Goal: Task Accomplishment & Management: Manage account settings

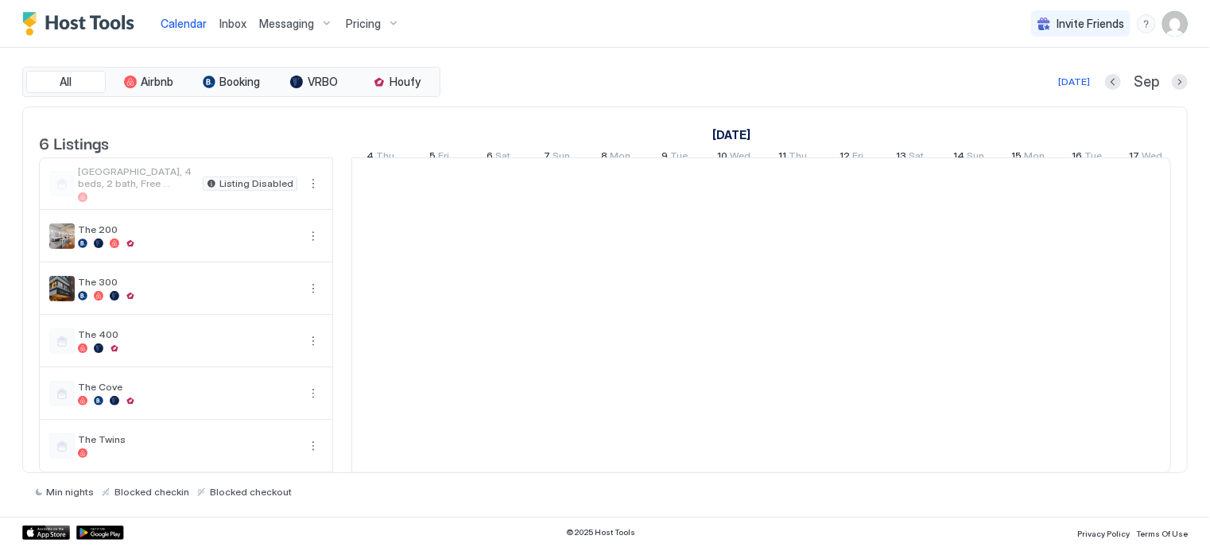
scroll to position [0, 883]
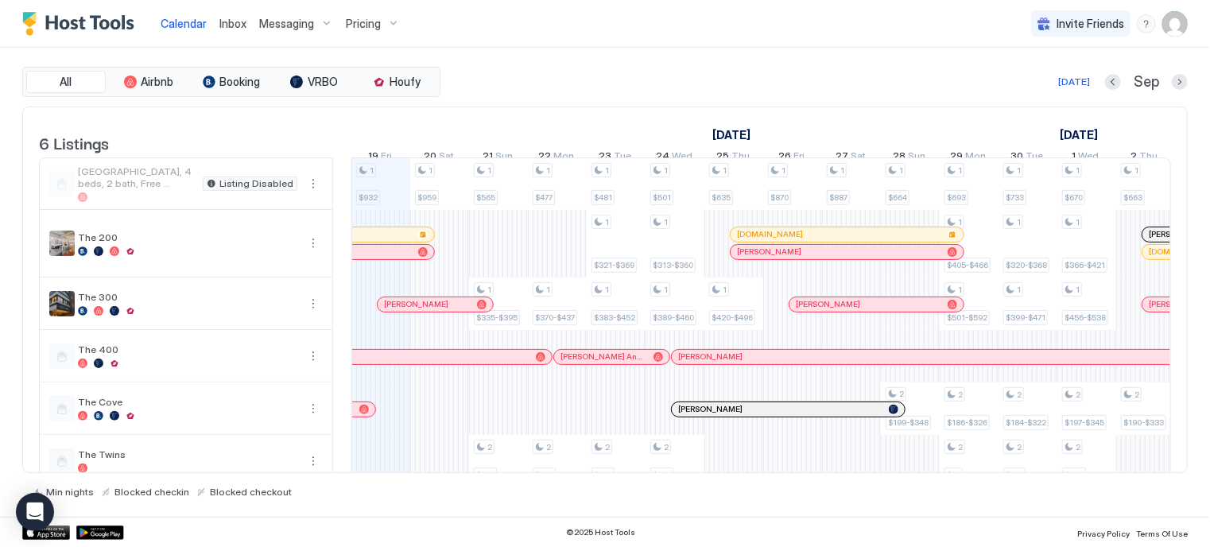
click at [361, 21] on span "Pricing" at bounding box center [363, 24] width 35 height 14
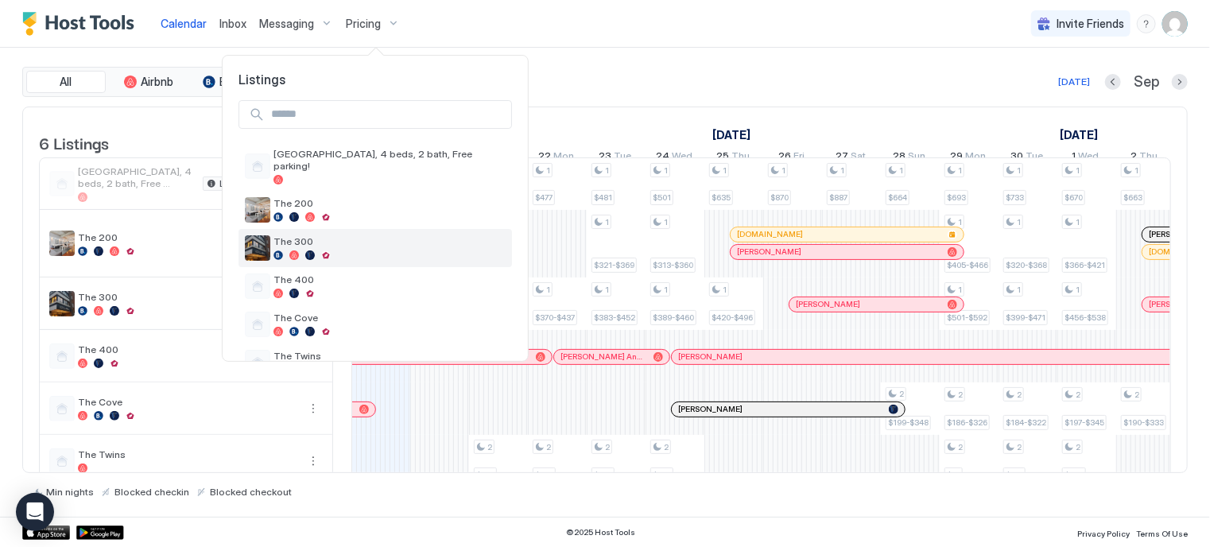
scroll to position [25, 0]
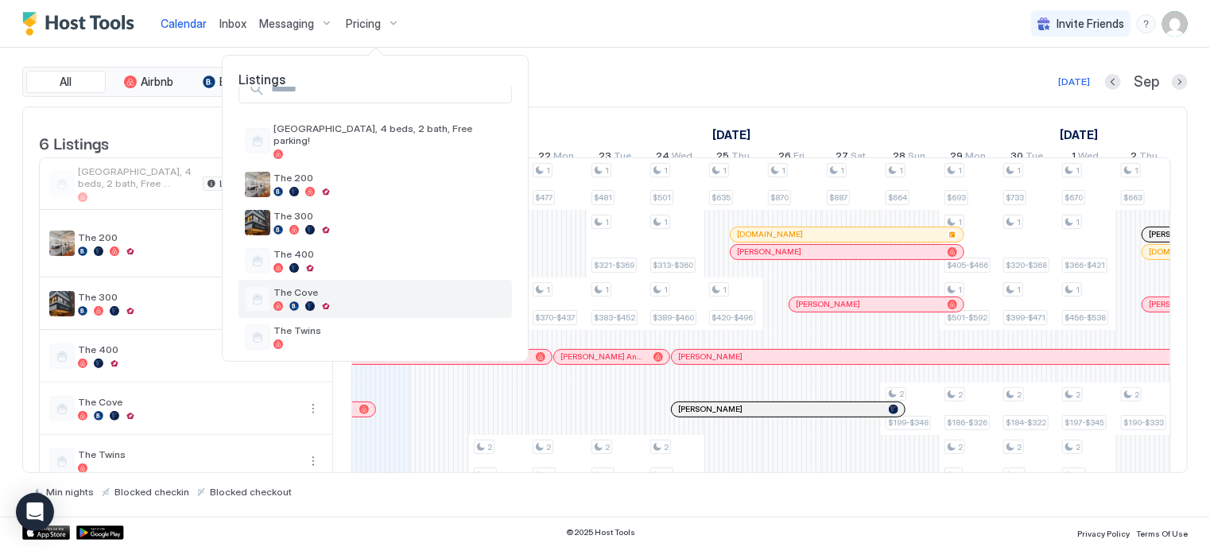
click at [319, 286] on span "The Cove" at bounding box center [389, 292] width 232 height 12
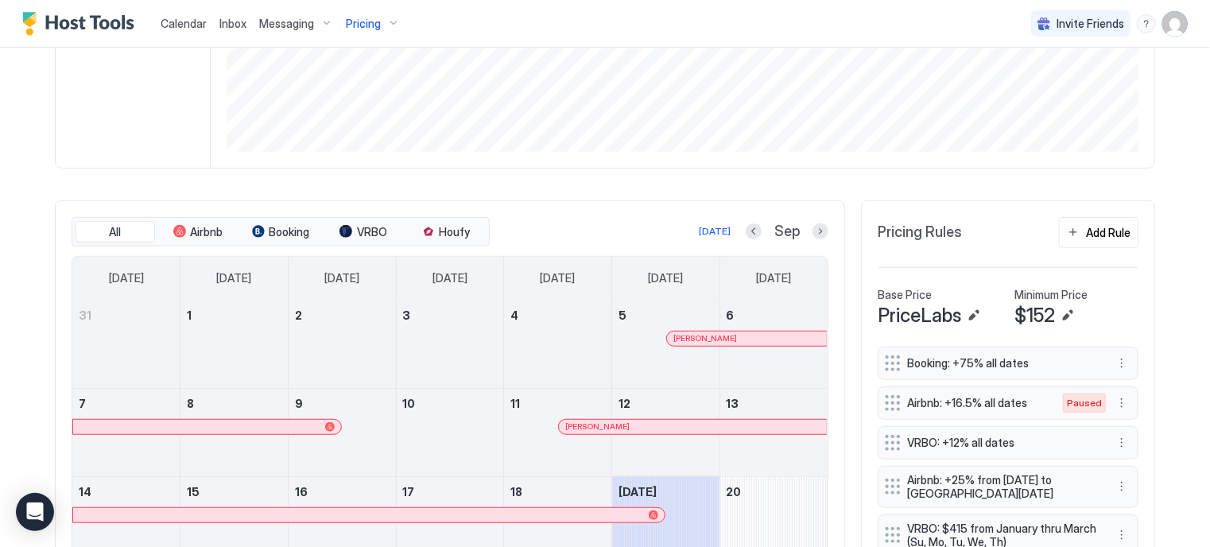
scroll to position [327, 0]
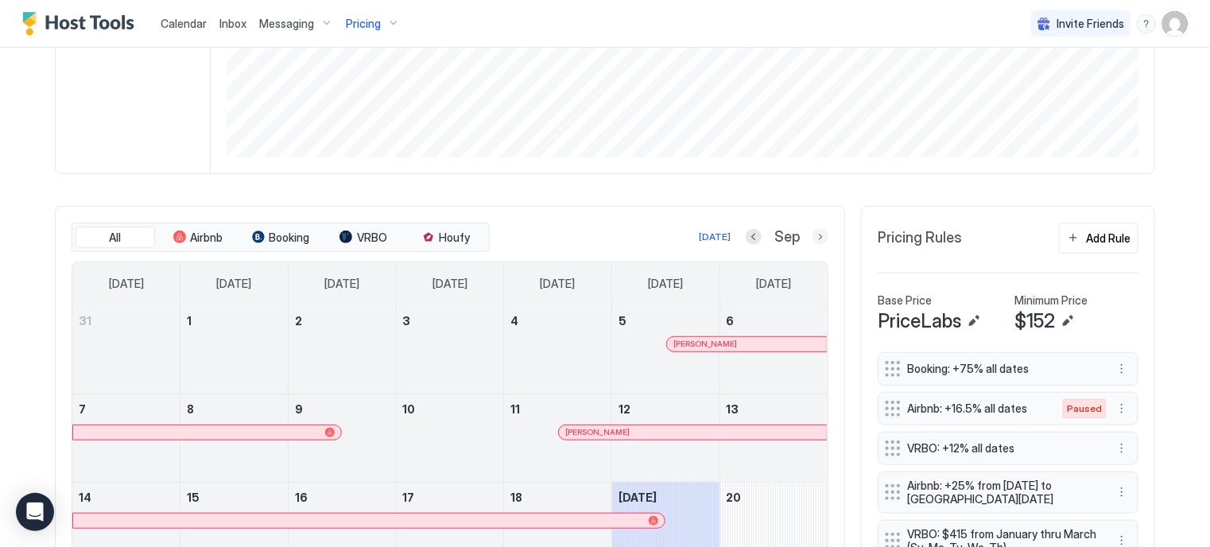
click at [814, 241] on button "Next month" at bounding box center [820, 237] width 16 height 16
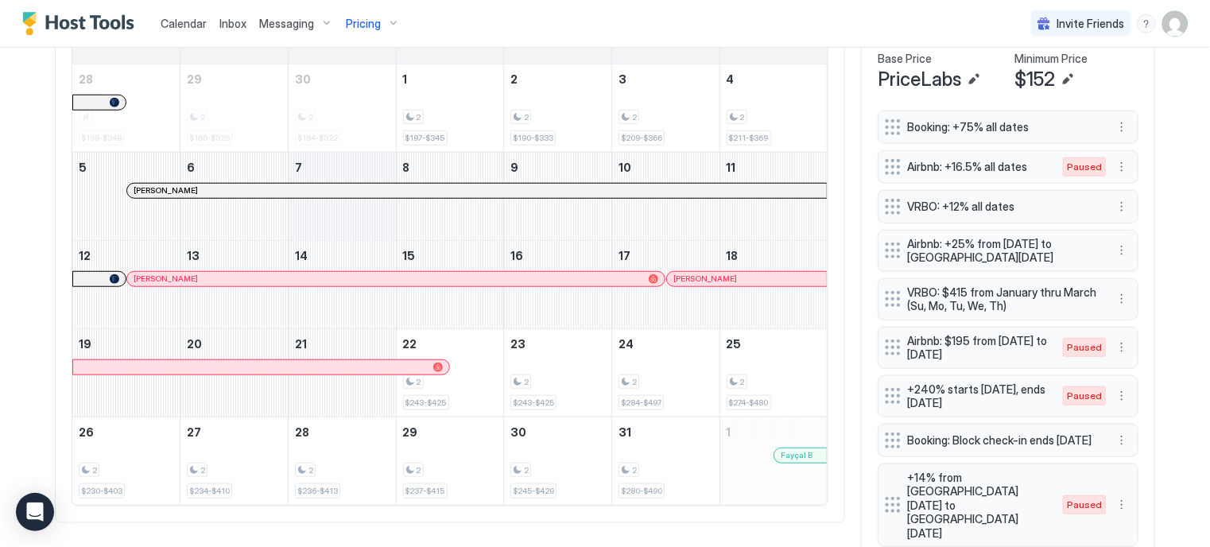
scroll to position [454, 0]
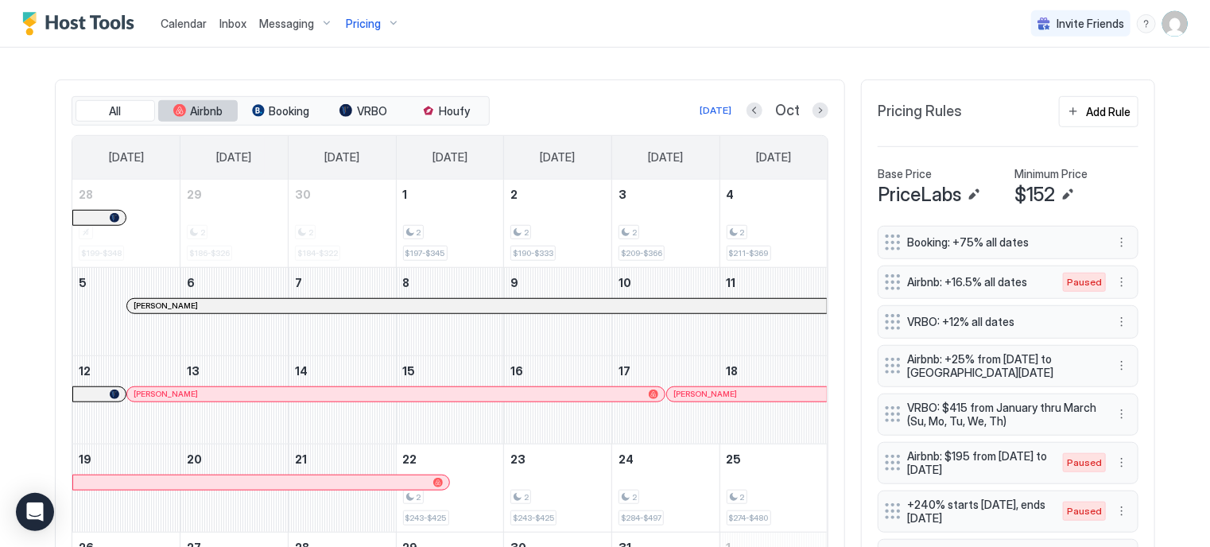
click at [202, 113] on span "Airbnb" at bounding box center [207, 111] width 33 height 14
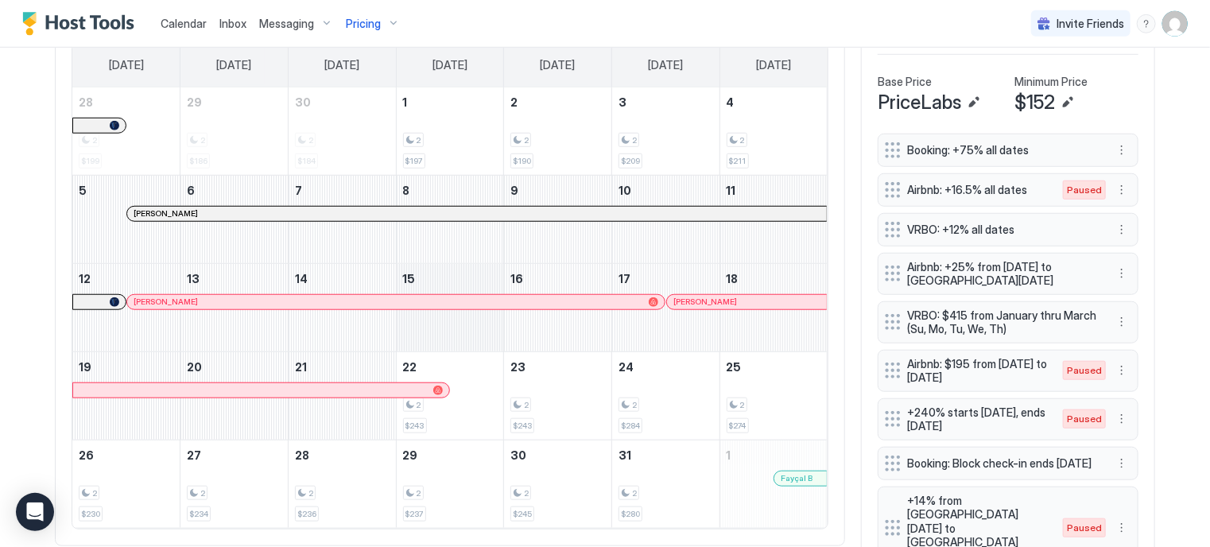
scroll to position [547, 0]
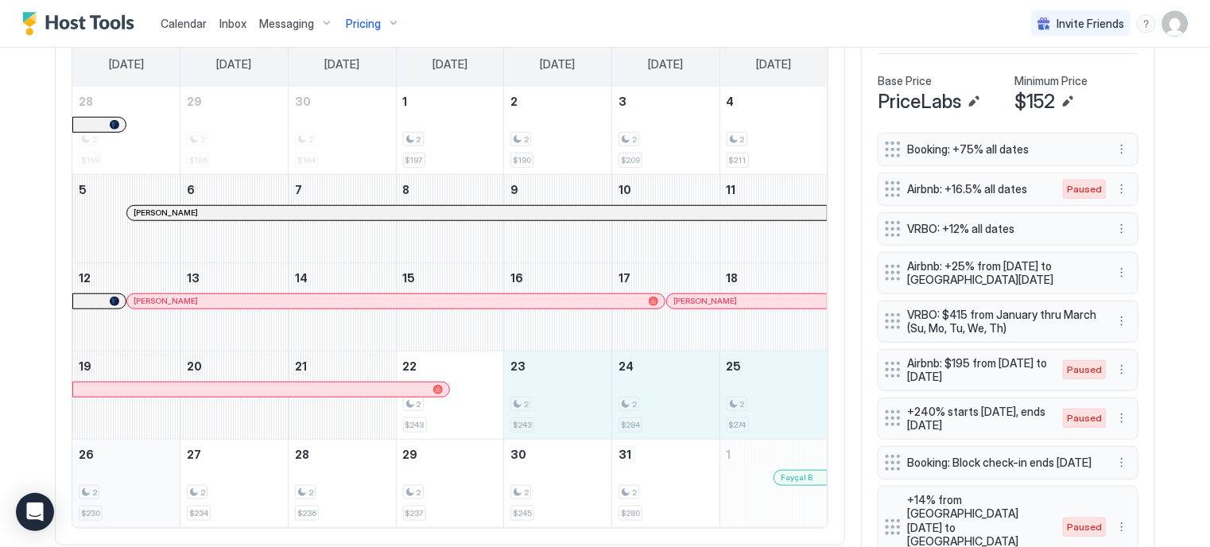
drag, startPoint x: 540, startPoint y: 410, endPoint x: 146, endPoint y: 491, distance: 402.5
click at [146, 491] on tbody "28 2 $199 29 2 $186 30 2 $184 1 2 $197 2 2 $190 3 2 $209 4 2 $211 5 Angela Geul…" at bounding box center [449, 307] width 755 height 440
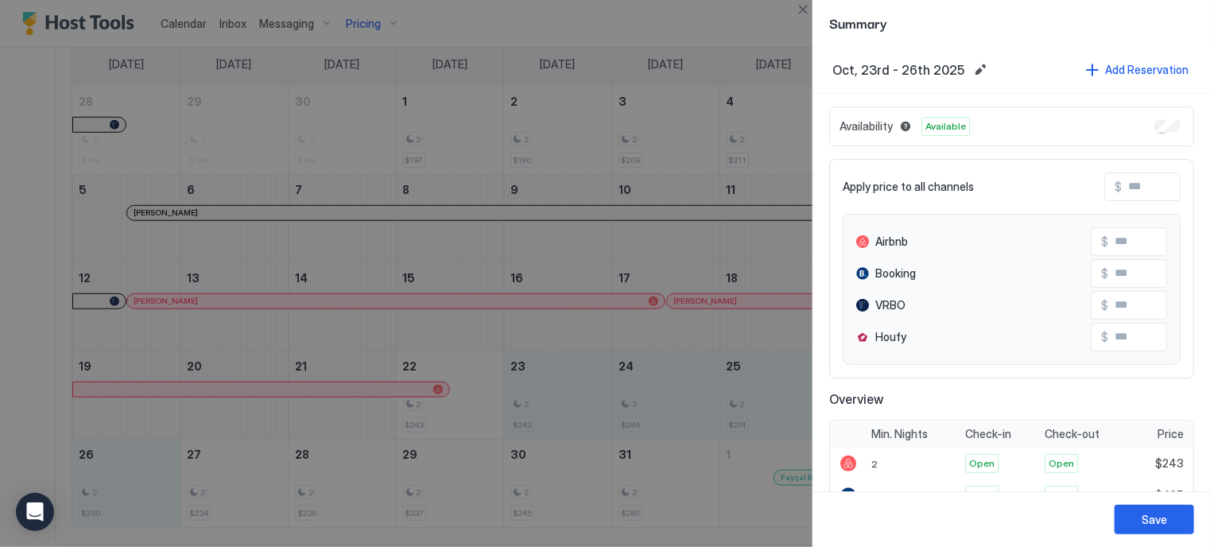
click at [1113, 232] on input "Input Field" at bounding box center [1171, 241] width 127 height 27
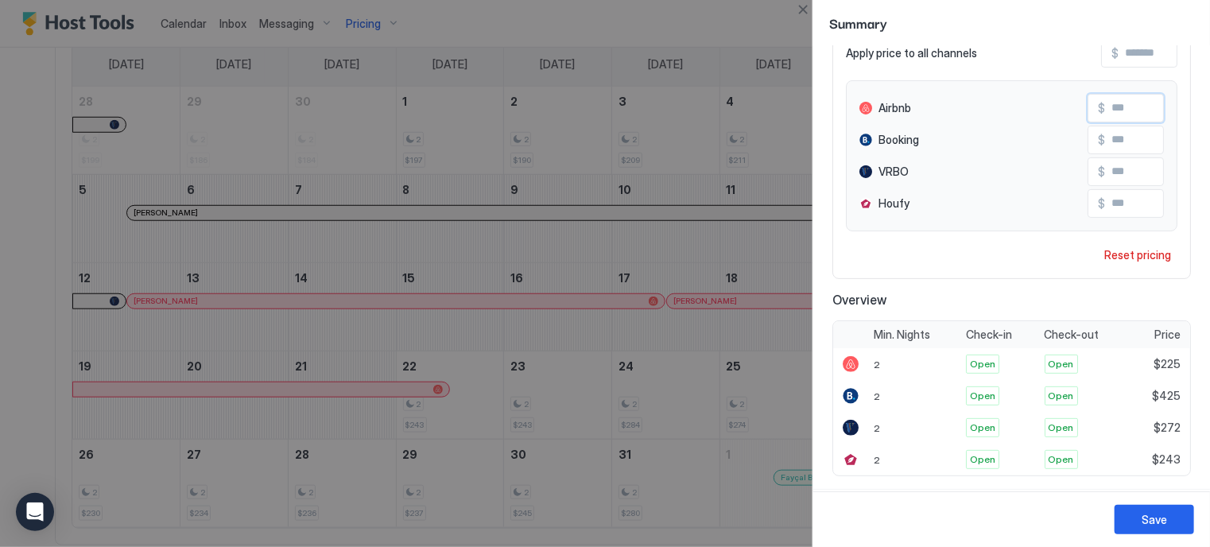
scroll to position [139, 0]
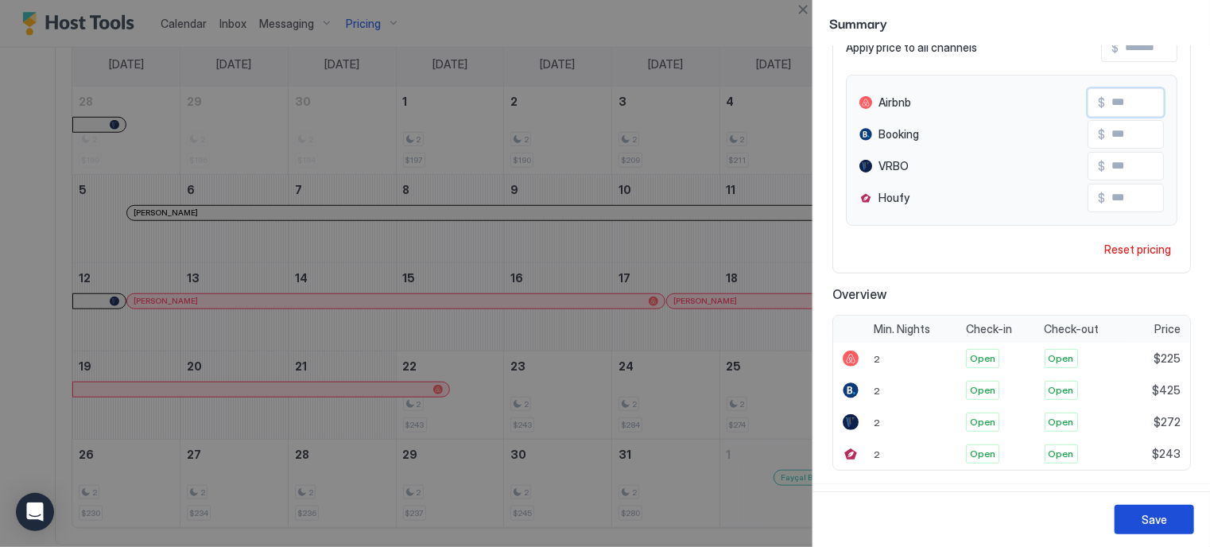
type input "***"
click at [1136, 526] on button "Save" at bounding box center [1153, 519] width 79 height 29
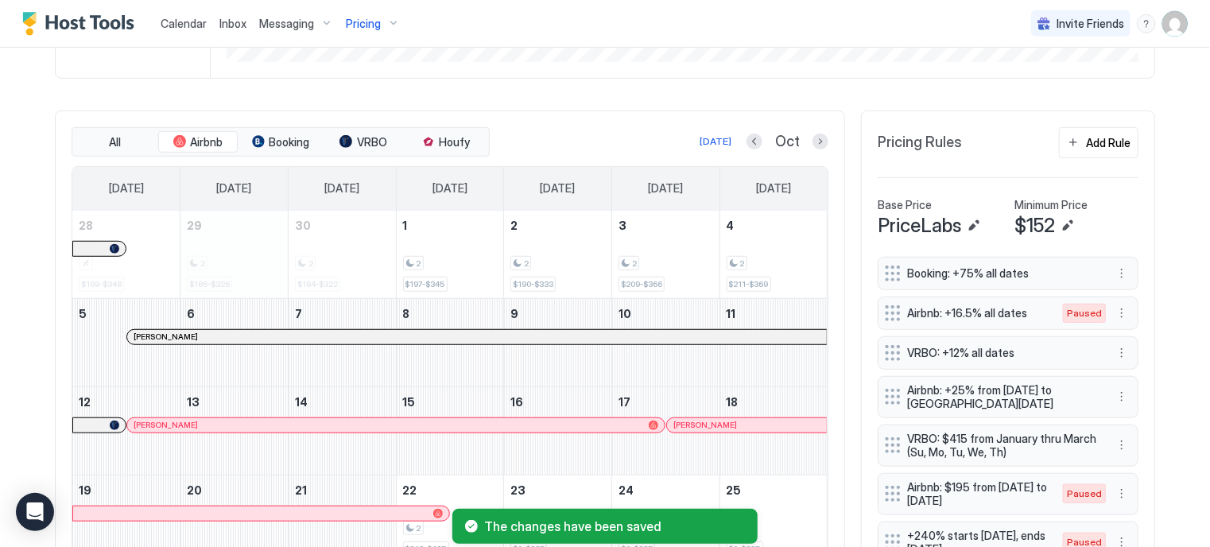
scroll to position [420, 0]
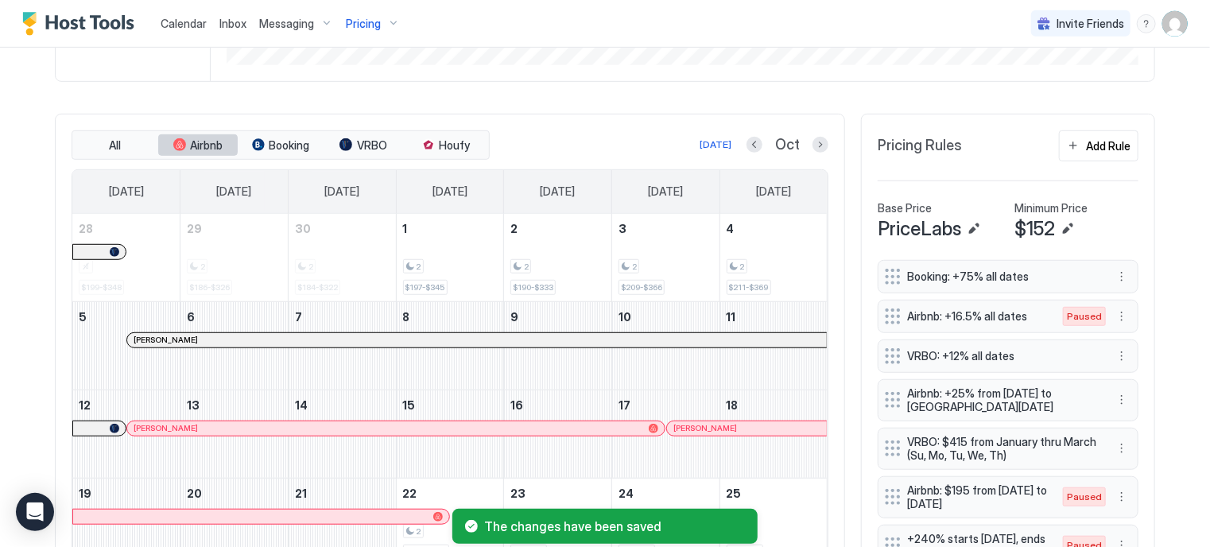
click at [182, 140] on button "Airbnb" at bounding box center [197, 145] width 79 height 22
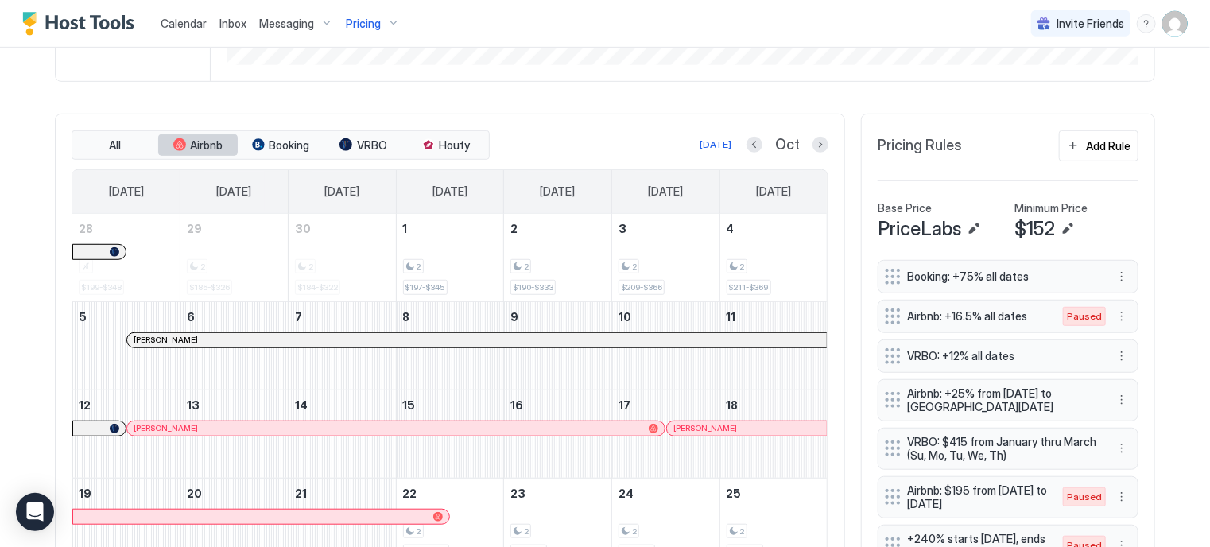
scroll to position [515, 0]
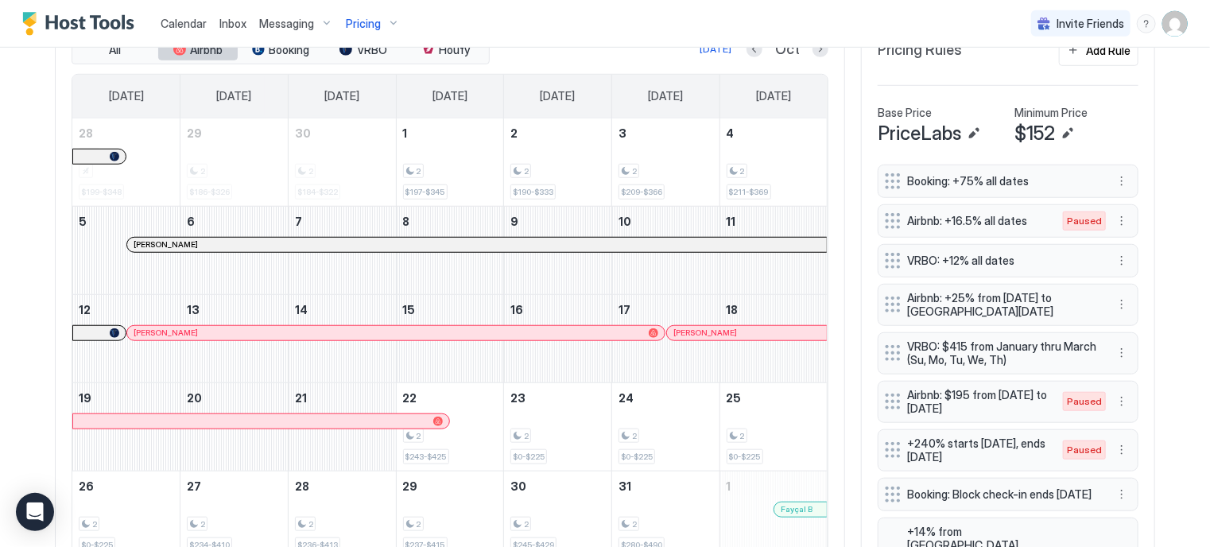
click at [197, 53] on span "Airbnb" at bounding box center [207, 50] width 33 height 14
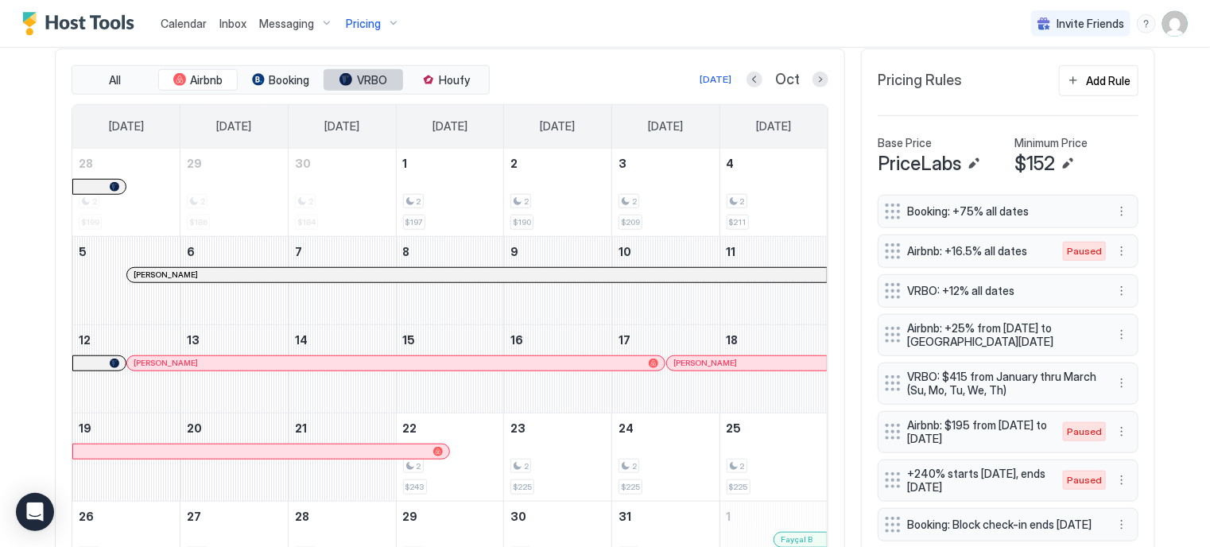
click at [362, 76] on span "VRBO" at bounding box center [372, 80] width 30 height 14
click at [357, 82] on span "VRBO" at bounding box center [372, 80] width 30 height 14
click at [448, 87] on button "Houfy" at bounding box center [445, 80] width 79 height 22
click at [363, 76] on span "VRBO" at bounding box center [372, 80] width 30 height 14
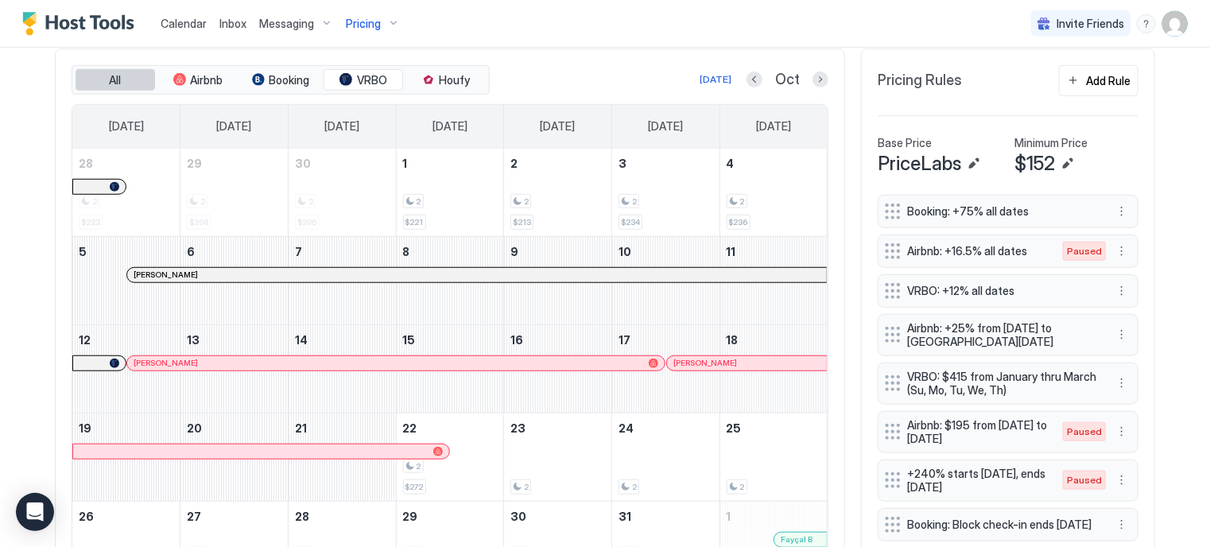
click at [118, 85] on button "All" at bounding box center [115, 80] width 79 height 22
click at [544, 464] on div "2" at bounding box center [557, 466] width 95 height 15
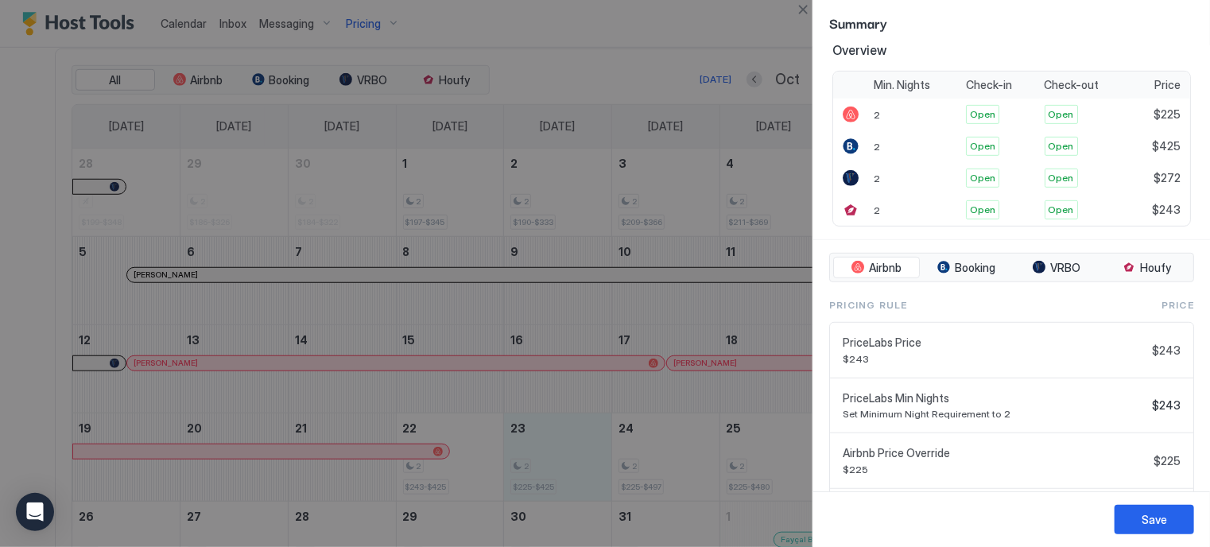
scroll to position [459, 0]
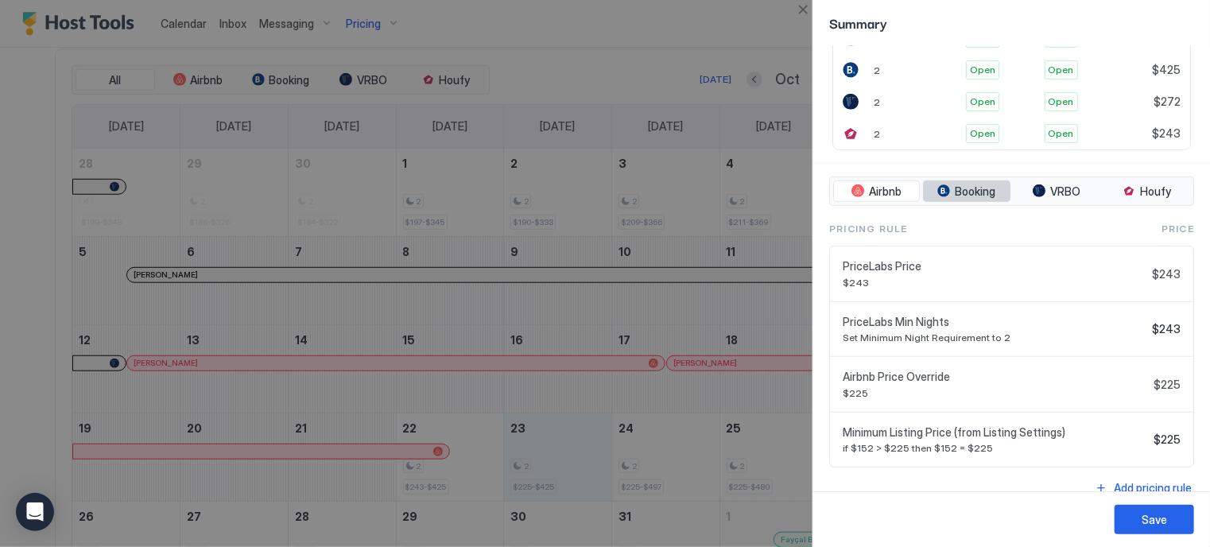
click at [959, 193] on span "Booking" at bounding box center [975, 191] width 41 height 14
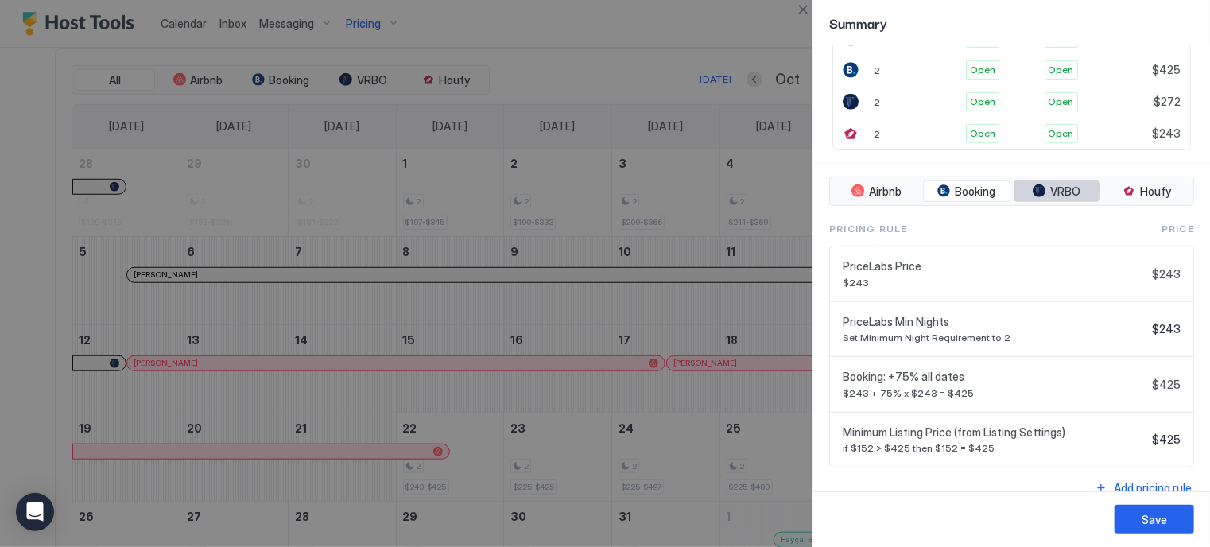
click at [1051, 188] on span "VRBO" at bounding box center [1065, 191] width 30 height 14
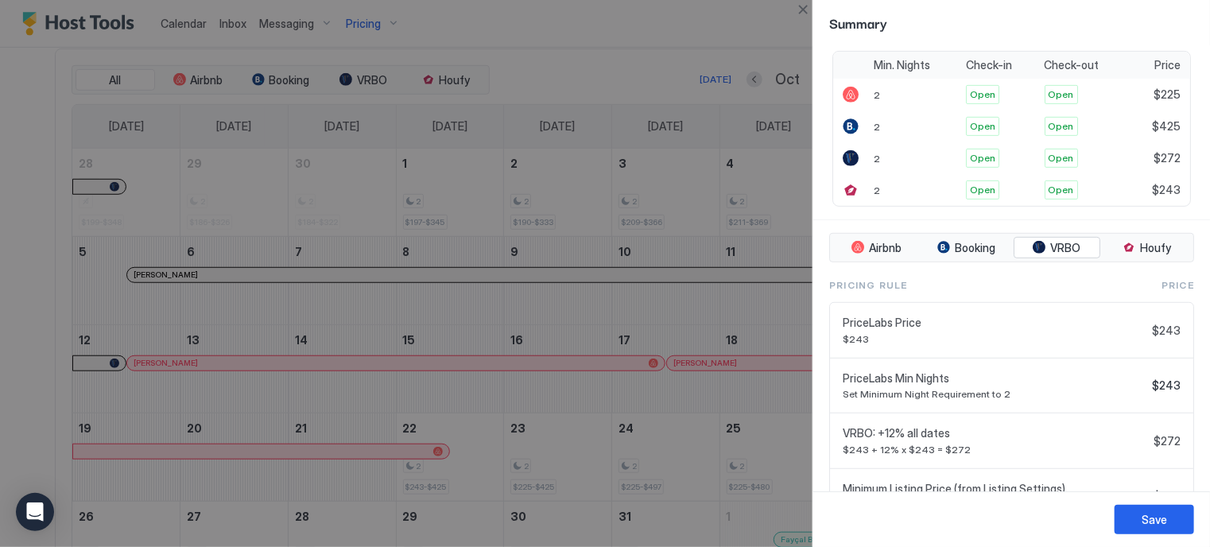
scroll to position [402, 0]
click at [1140, 242] on span "Houfy" at bounding box center [1155, 249] width 31 height 14
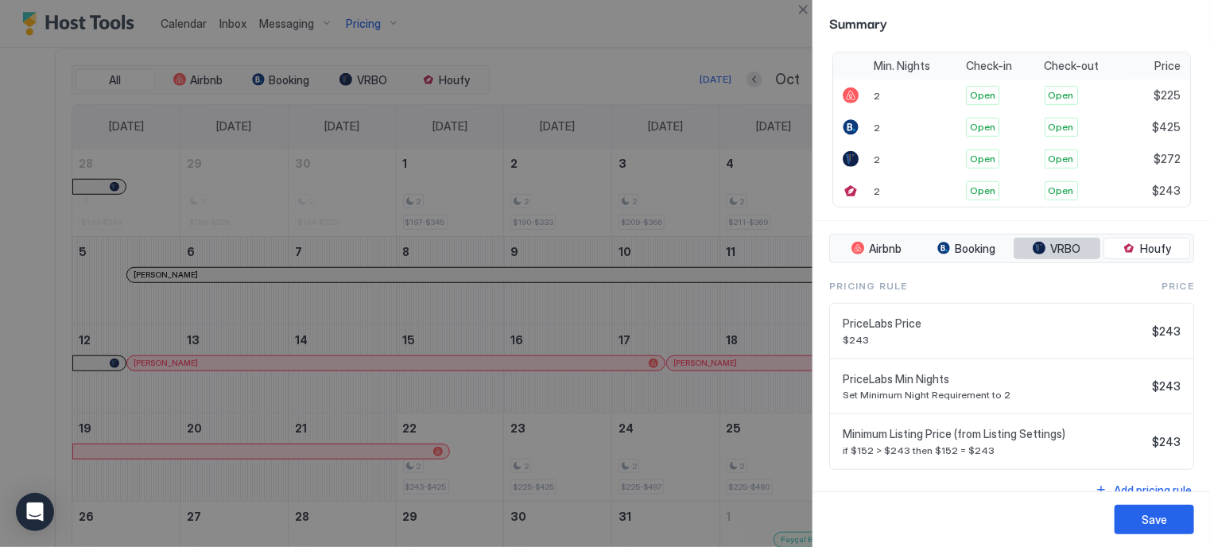
click at [1040, 243] on button "VRBO" at bounding box center [1056, 249] width 87 height 22
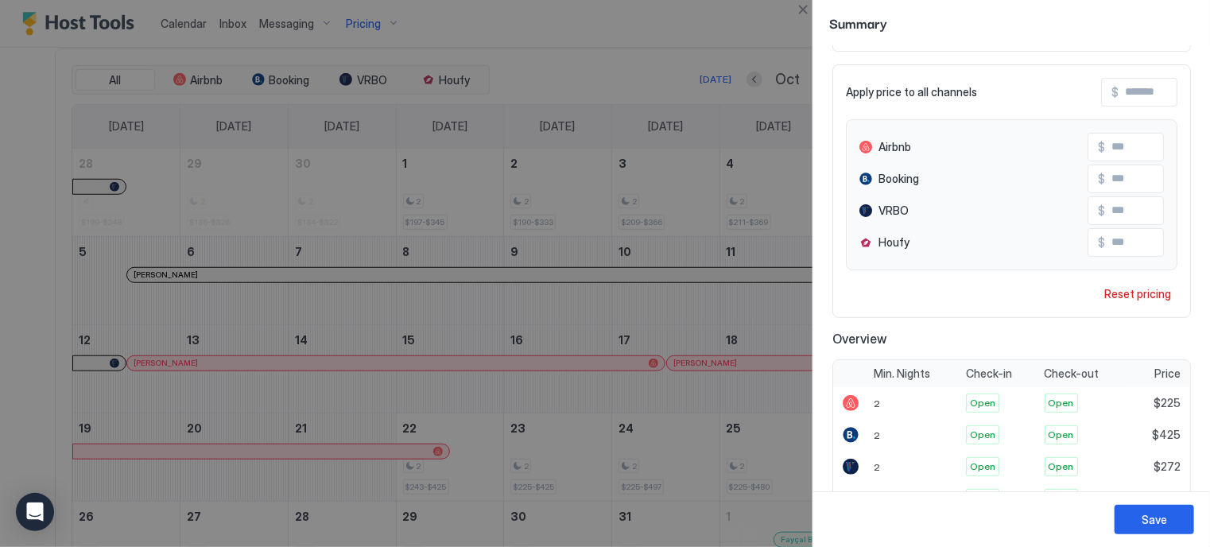
scroll to position [94, 0]
click at [1105, 207] on input "Input Field" at bounding box center [1168, 211] width 127 height 27
type input "***"
click at [1152, 520] on div "Save" at bounding box center [1153, 519] width 25 height 17
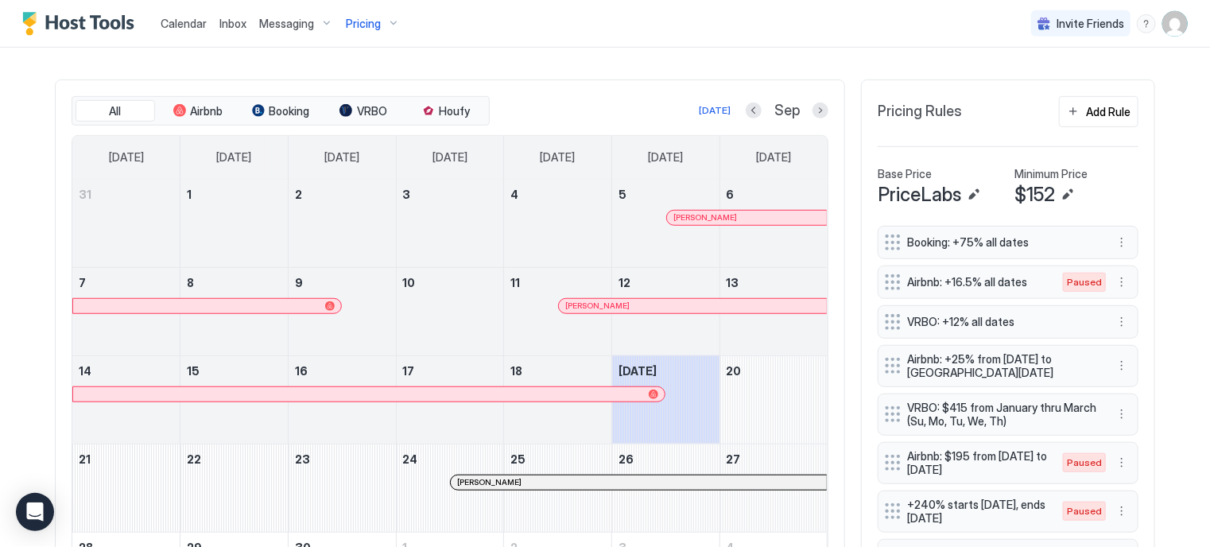
scroll to position [486, 0]
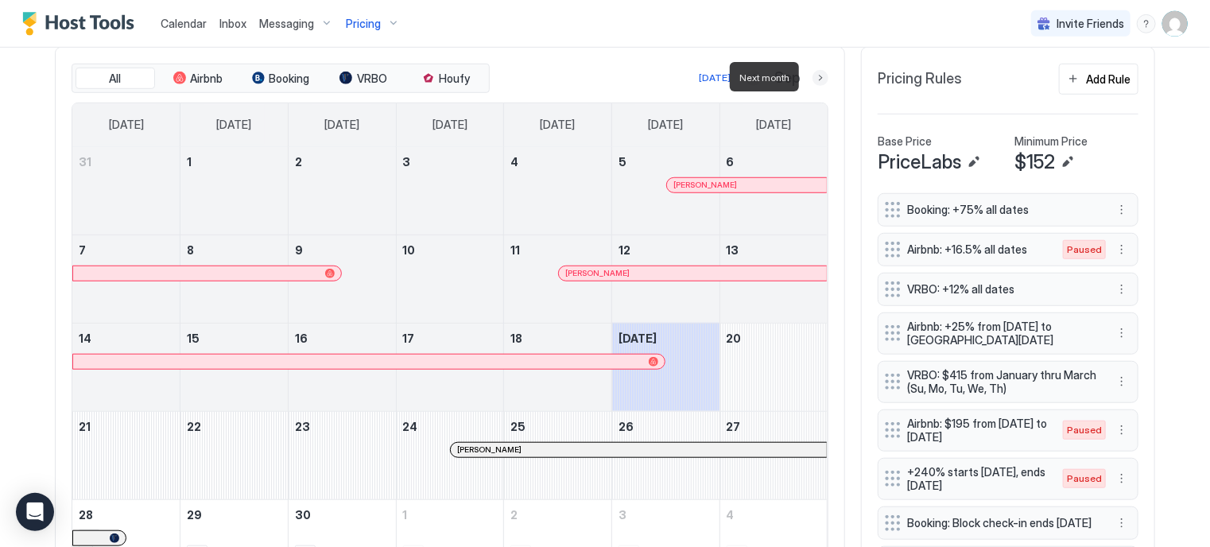
click at [814, 81] on button "Next month" at bounding box center [820, 78] width 16 height 16
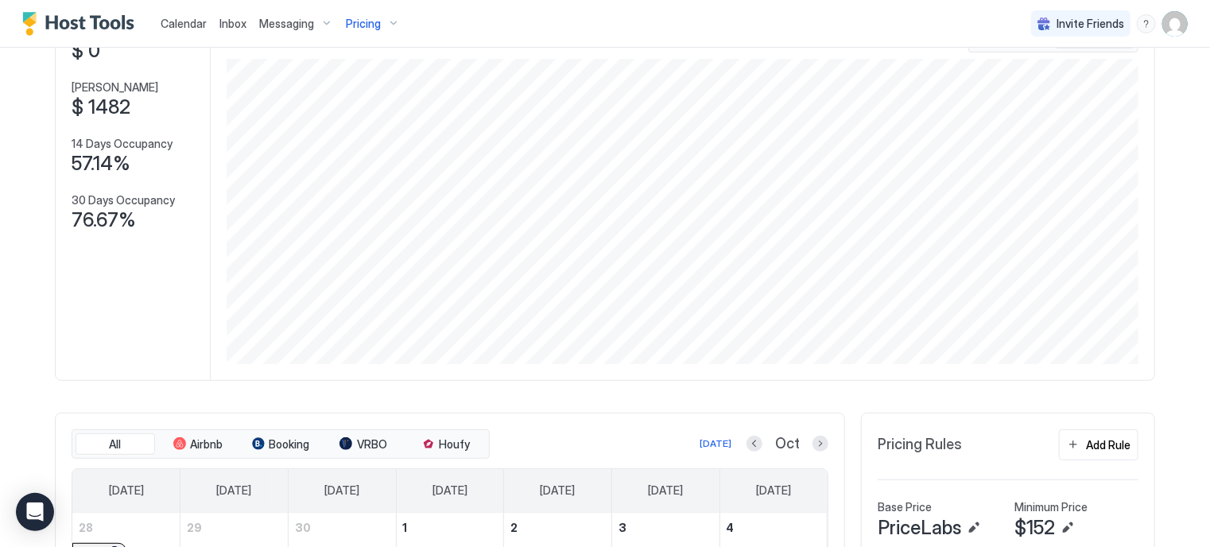
scroll to position [0, 0]
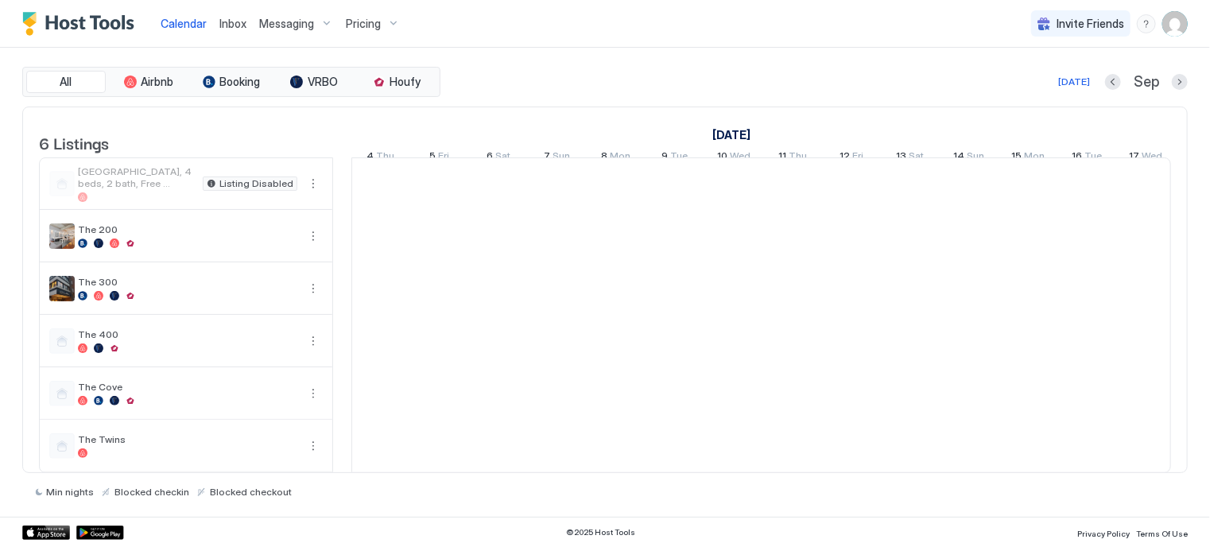
scroll to position [0, 883]
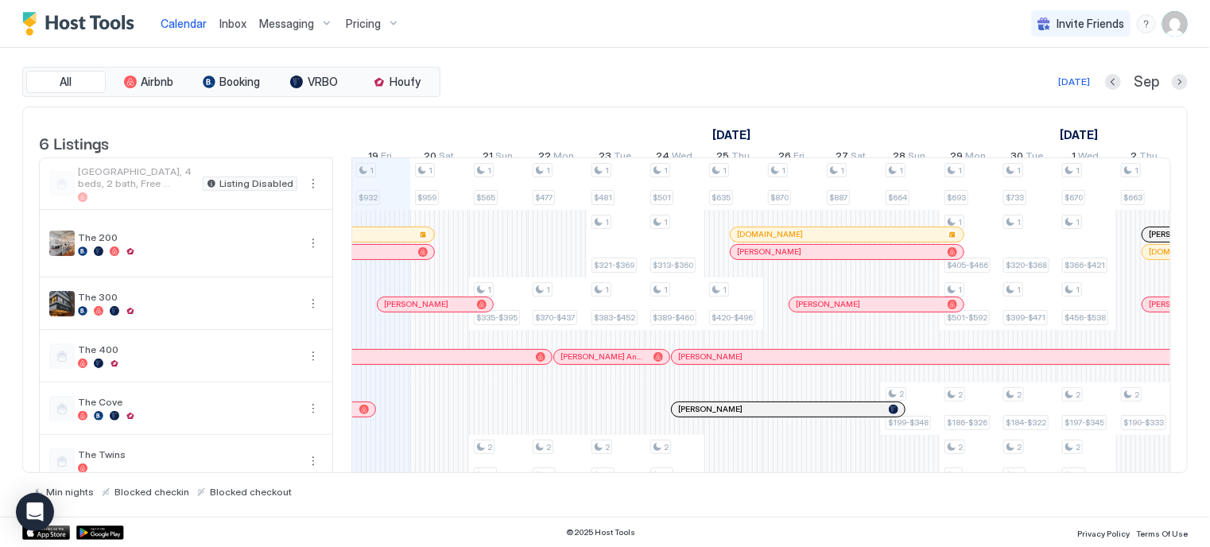
click at [365, 26] on span "Pricing" at bounding box center [363, 24] width 35 height 14
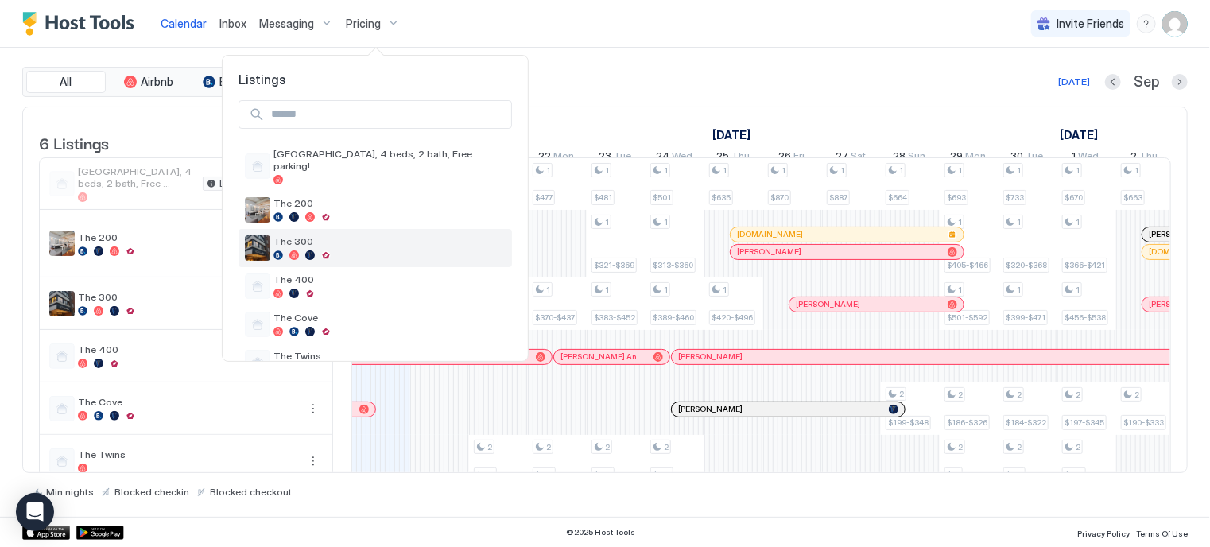
scroll to position [25, 0]
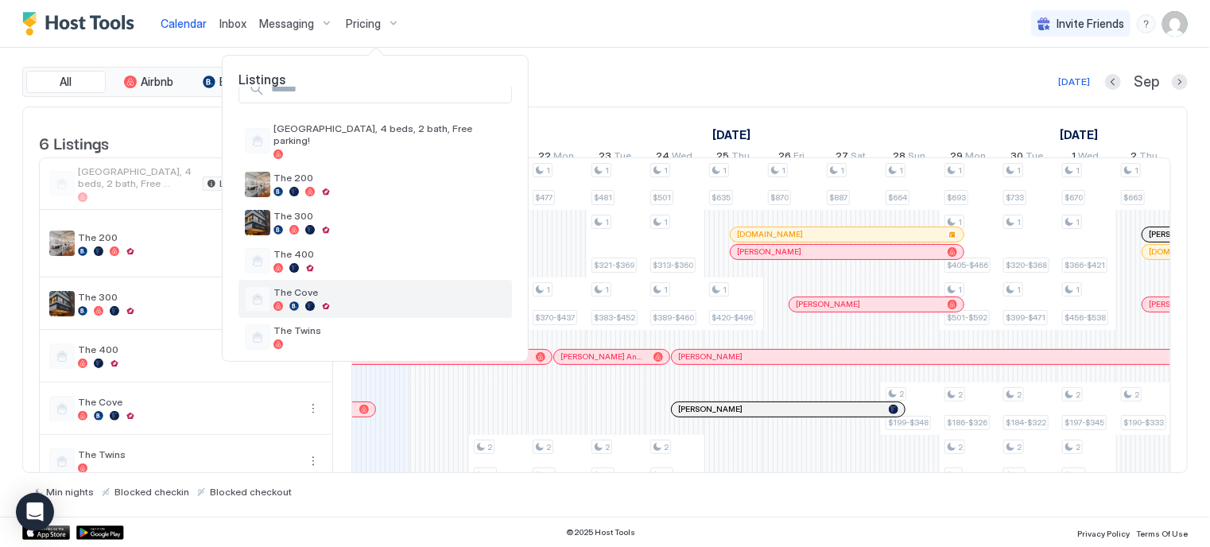
click at [308, 302] on div "The Cove" at bounding box center [374, 299] width 273 height 38
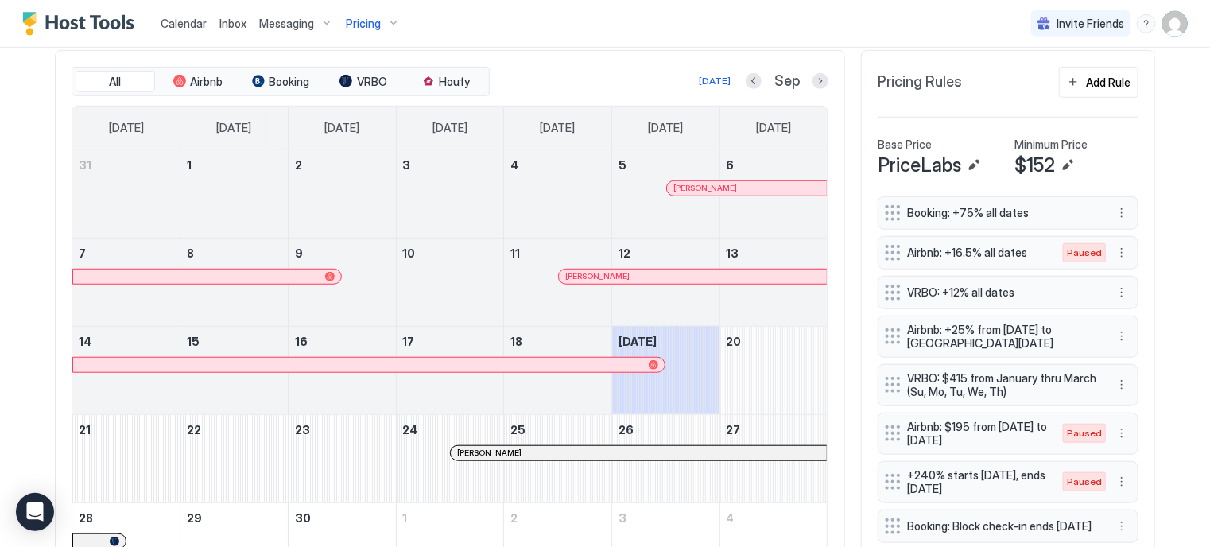
scroll to position [486, 0]
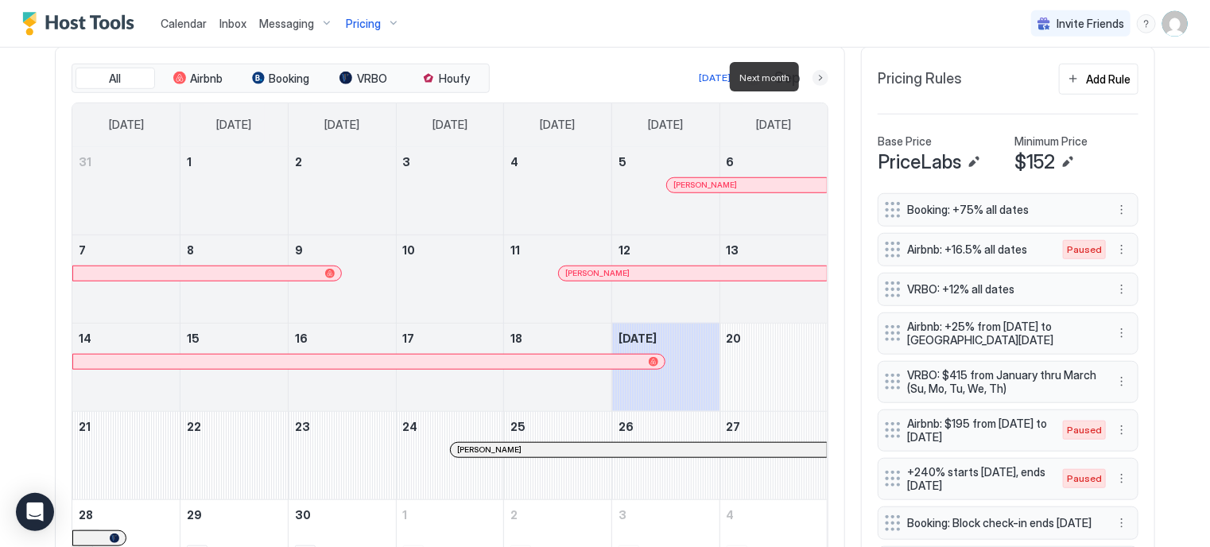
click at [819, 78] on button "Next month" at bounding box center [820, 78] width 16 height 16
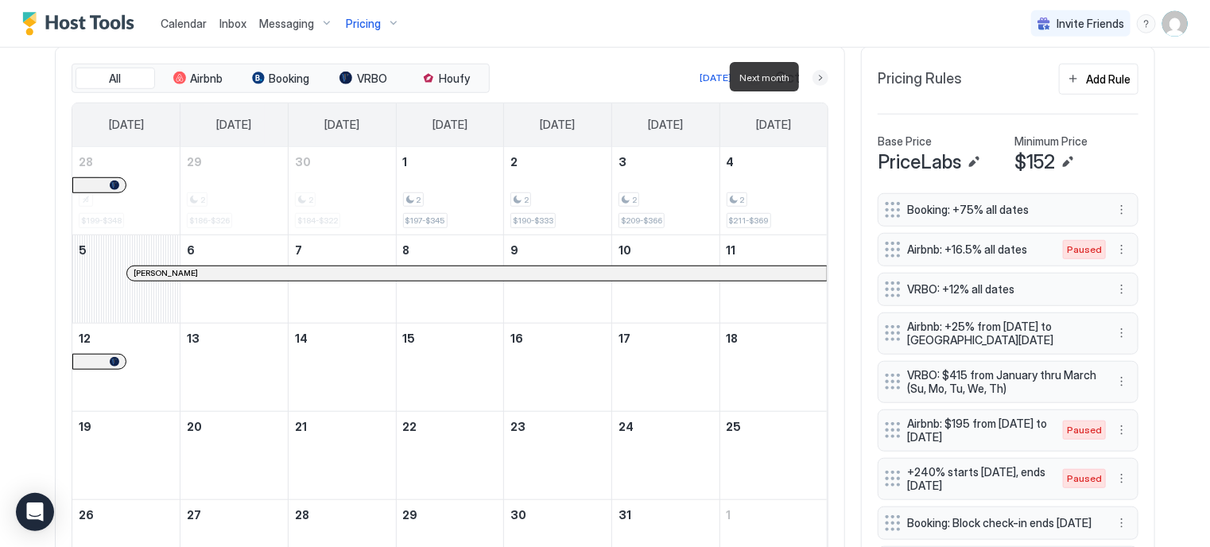
click at [819, 78] on button "Next month" at bounding box center [820, 78] width 16 height 16
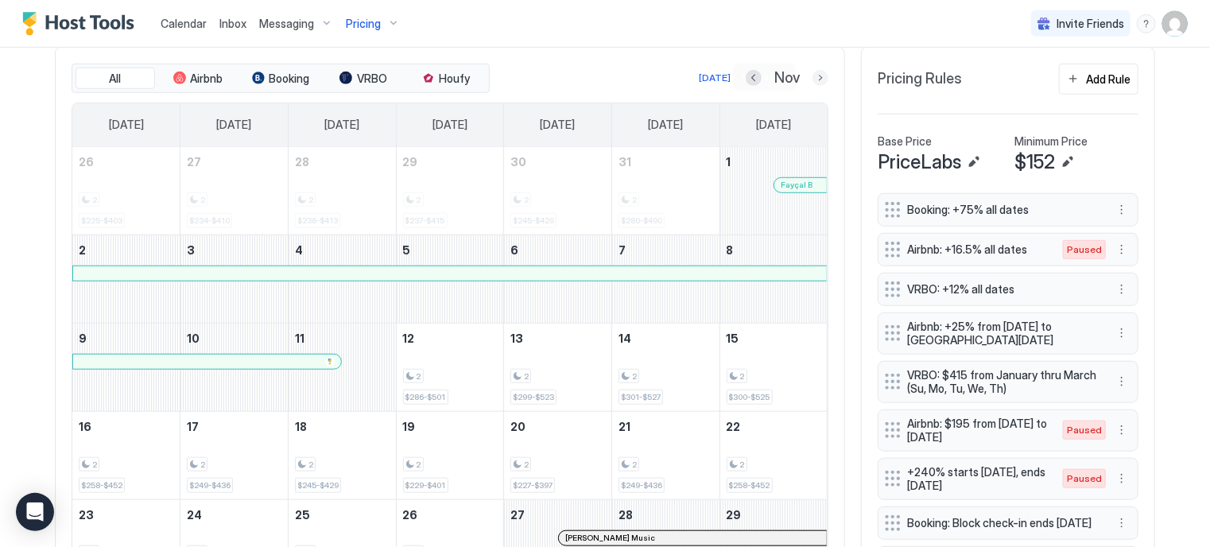
click at [812, 80] on button "Next month" at bounding box center [820, 78] width 16 height 16
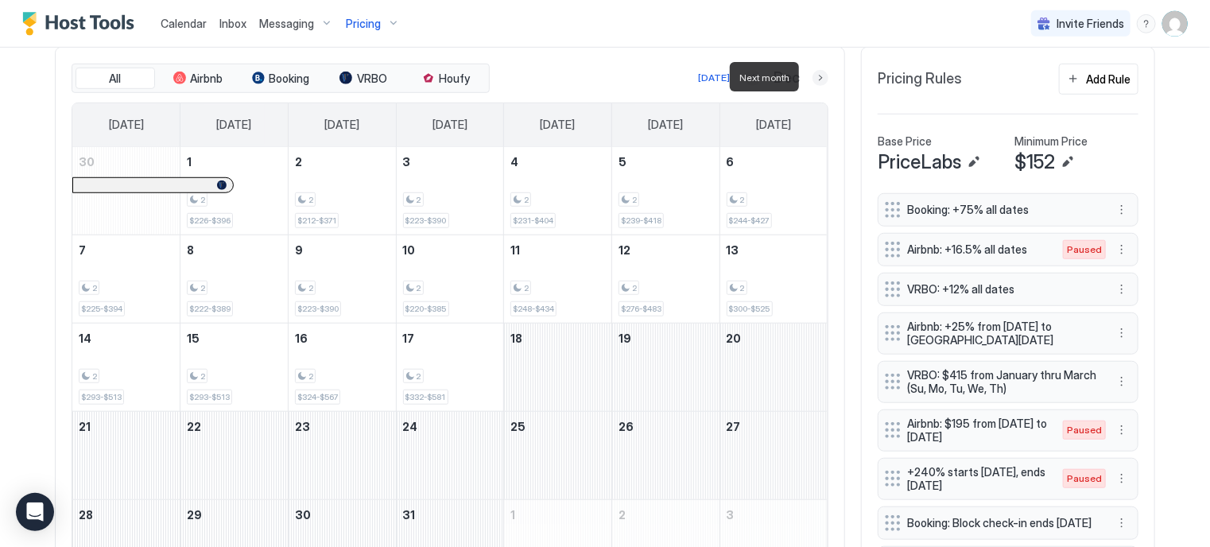
click at [812, 76] on button "Next month" at bounding box center [820, 78] width 16 height 16
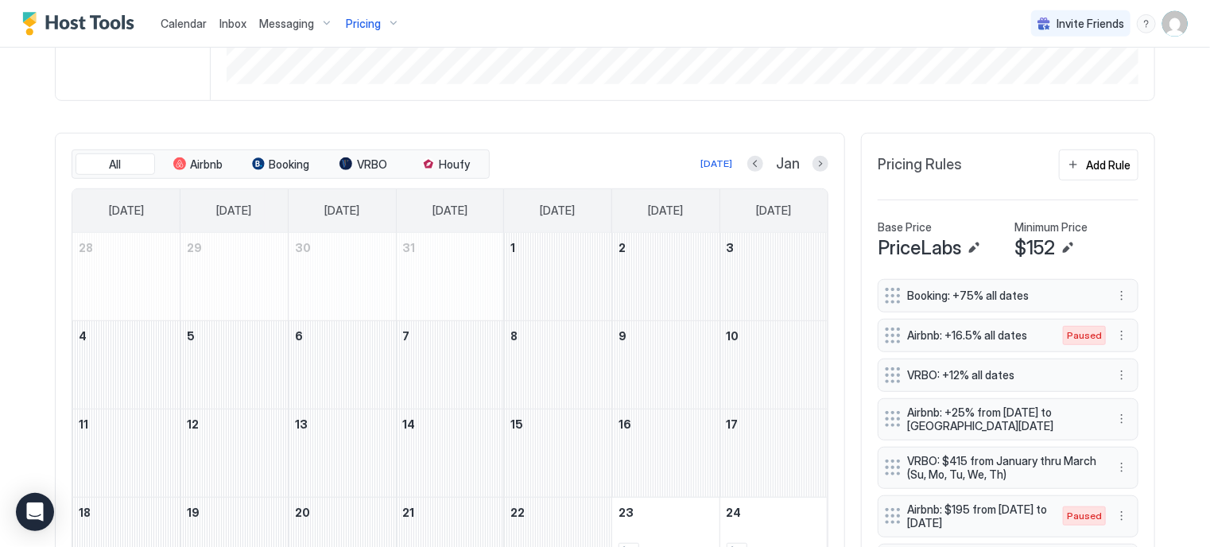
scroll to position [369, 0]
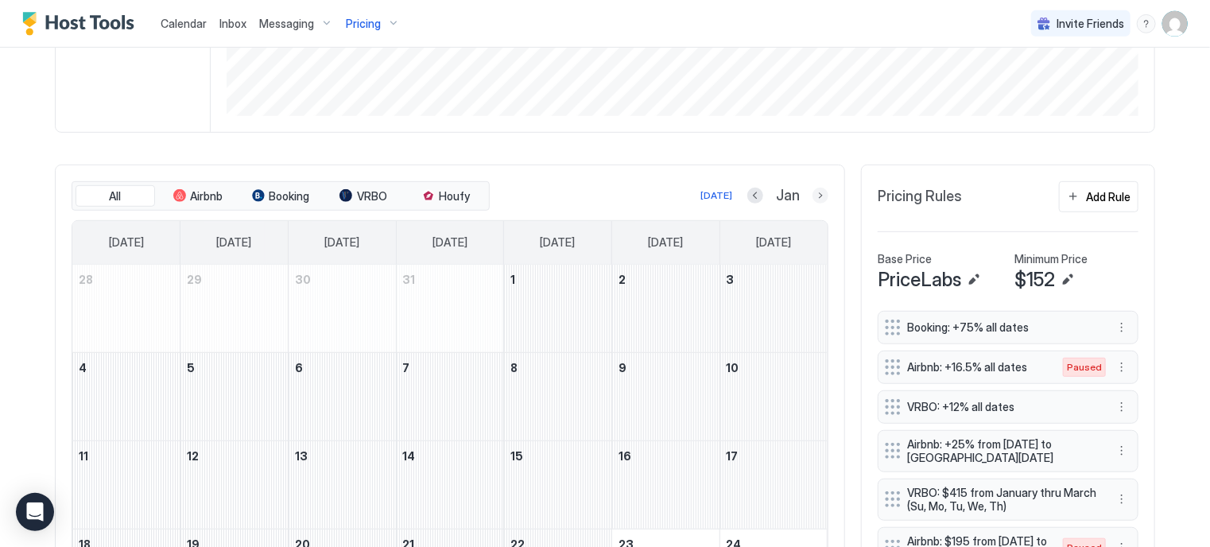
click at [812, 190] on button "Next month" at bounding box center [820, 196] width 16 height 16
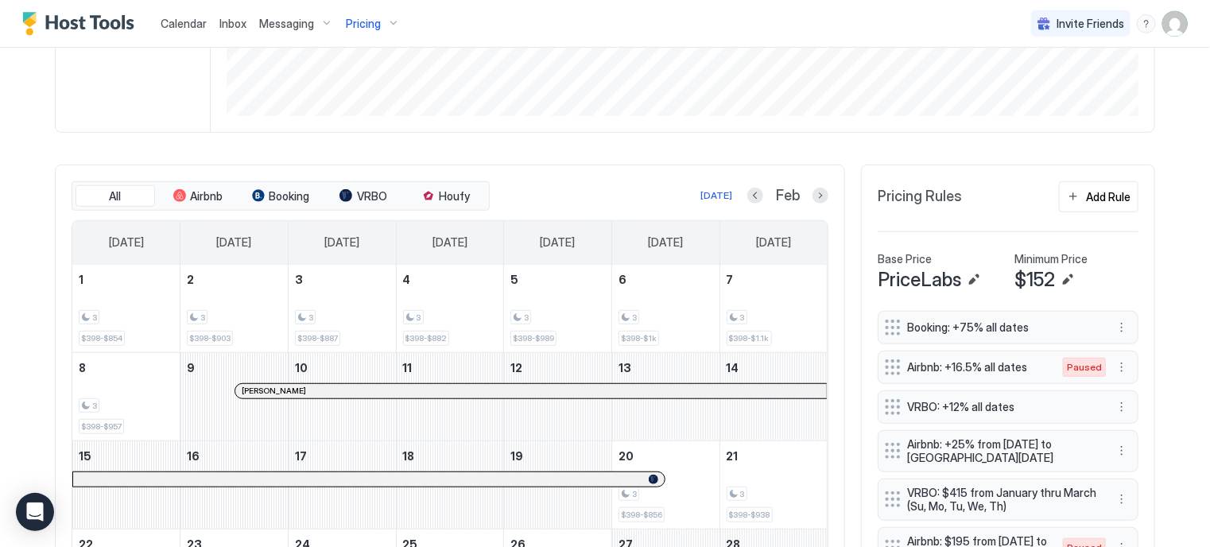
click at [99, 160] on div "The Cove Synced 17 minutes ago Min Price $ 0 Max Price $ 1482 14 Days Occupancy…" at bounding box center [605, 332] width 1100 height 1229
click at [210, 190] on span "Airbnb" at bounding box center [207, 196] width 33 height 14
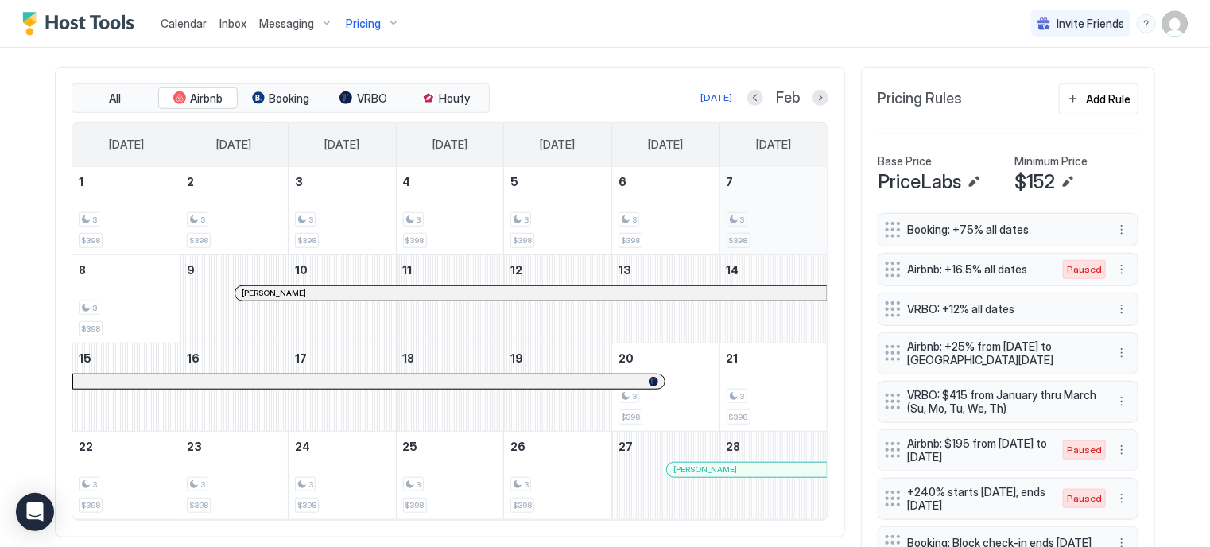
scroll to position [467, 0]
click at [751, 103] on button "Previous month" at bounding box center [755, 97] width 16 height 16
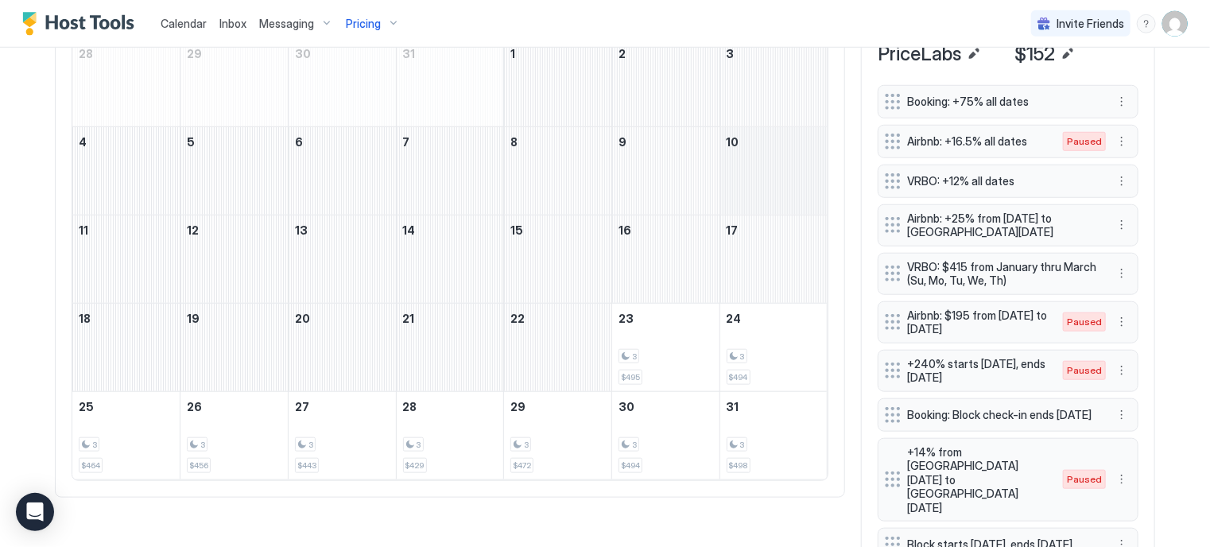
scroll to position [614, 0]
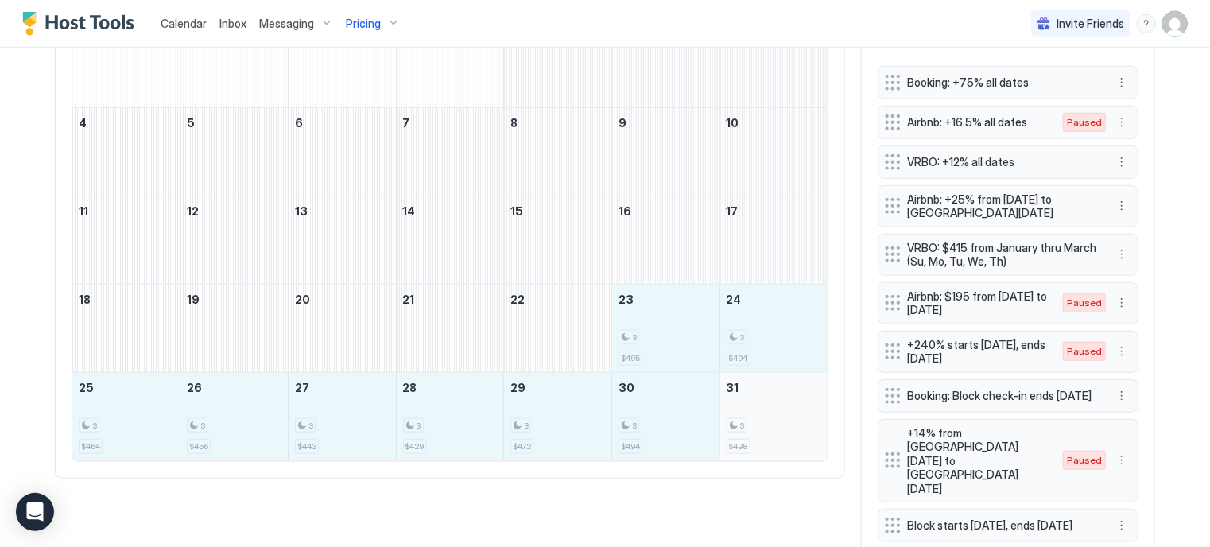
drag, startPoint x: 629, startPoint y: 332, endPoint x: 752, endPoint y: 418, distance: 149.5
click at [752, 418] on tbody "28 29 30 31 1 2 3 4 5 6 7 8 9 10 11 12 13 14 15 16 17 18 19 20 21 22 23 3 $495 …" at bounding box center [449, 240] width 755 height 440
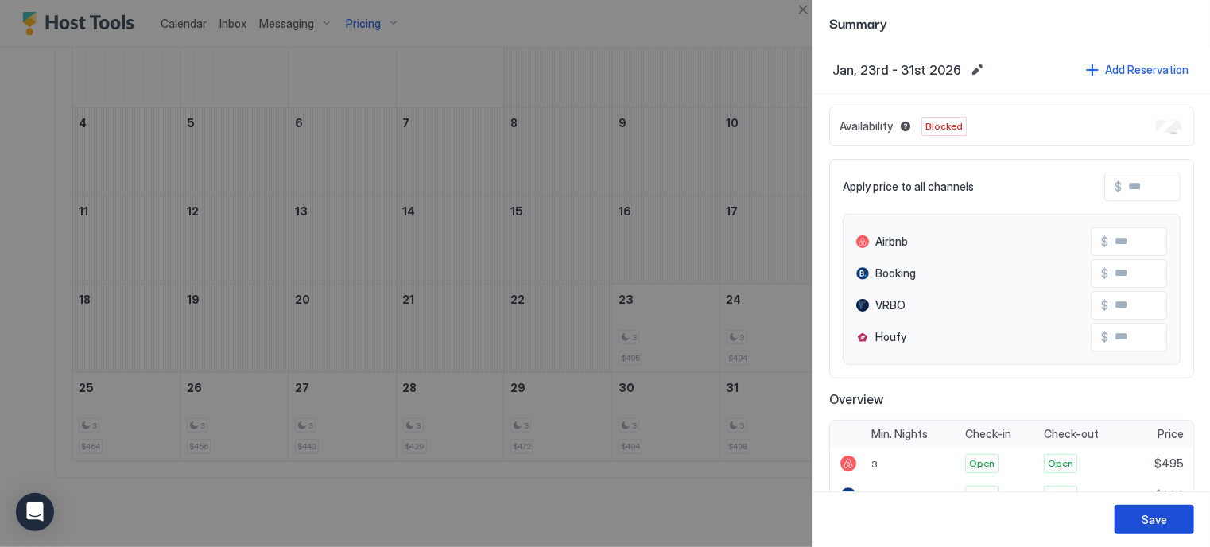
click at [1144, 517] on div "Save" at bounding box center [1153, 519] width 25 height 17
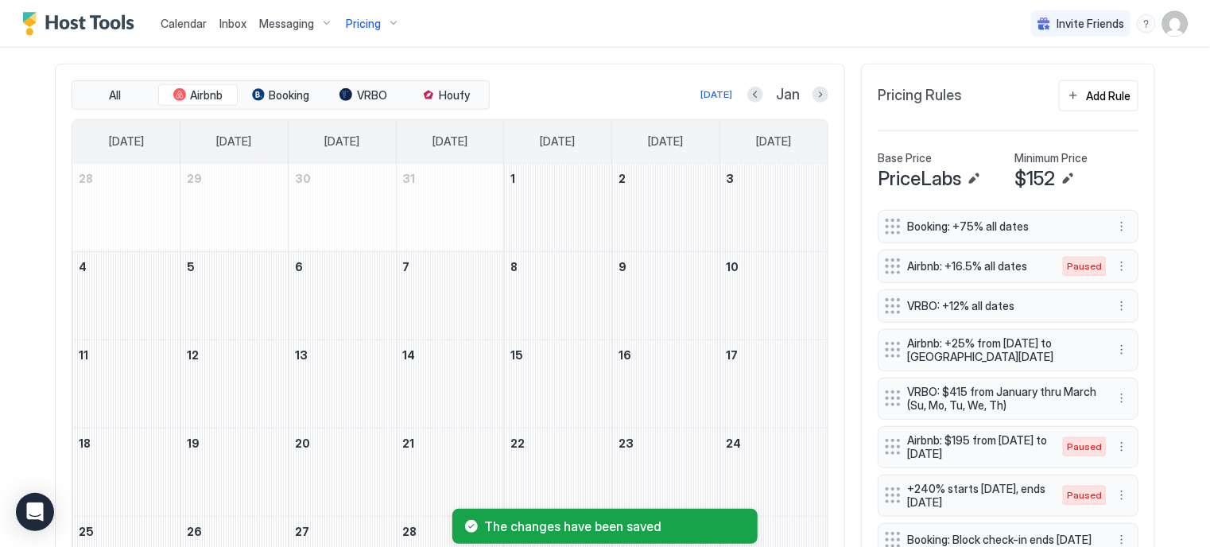
scroll to position [420, 0]
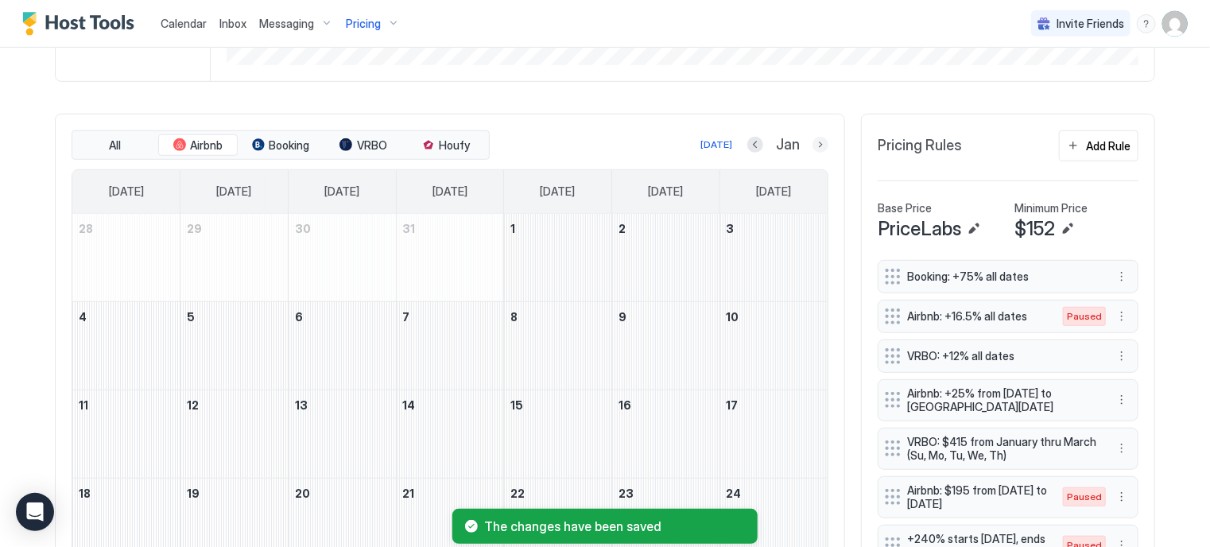
click at [813, 149] on button "Next month" at bounding box center [820, 145] width 16 height 16
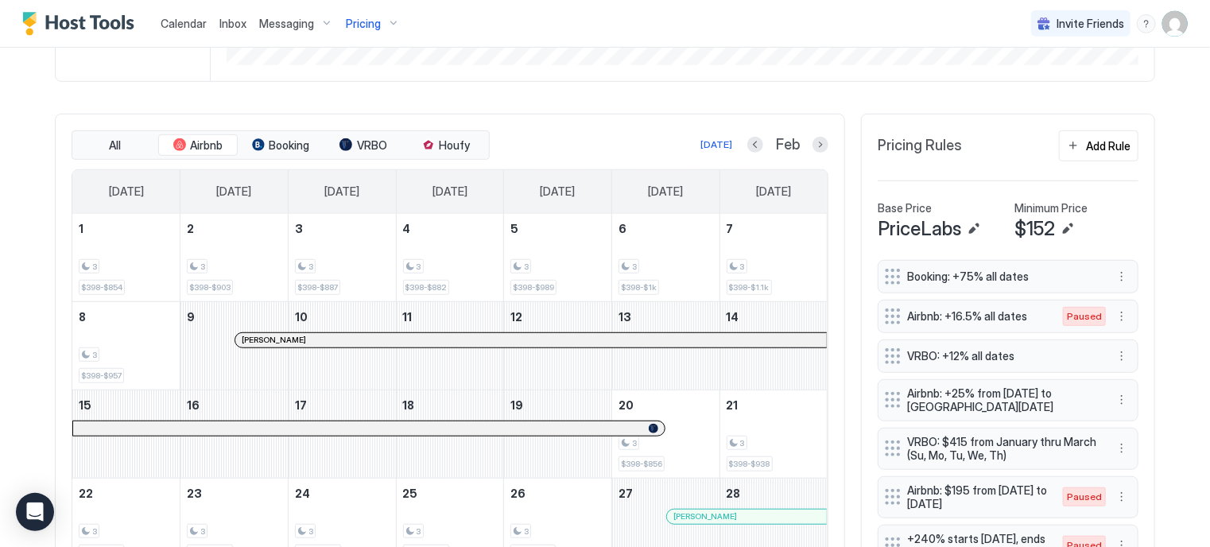
click at [613, 114] on div "All Airbnb Booking VRBO Houfy Today Feb Sunday Monday Tuesday Wednesday Thursda…" at bounding box center [450, 349] width 790 height 470
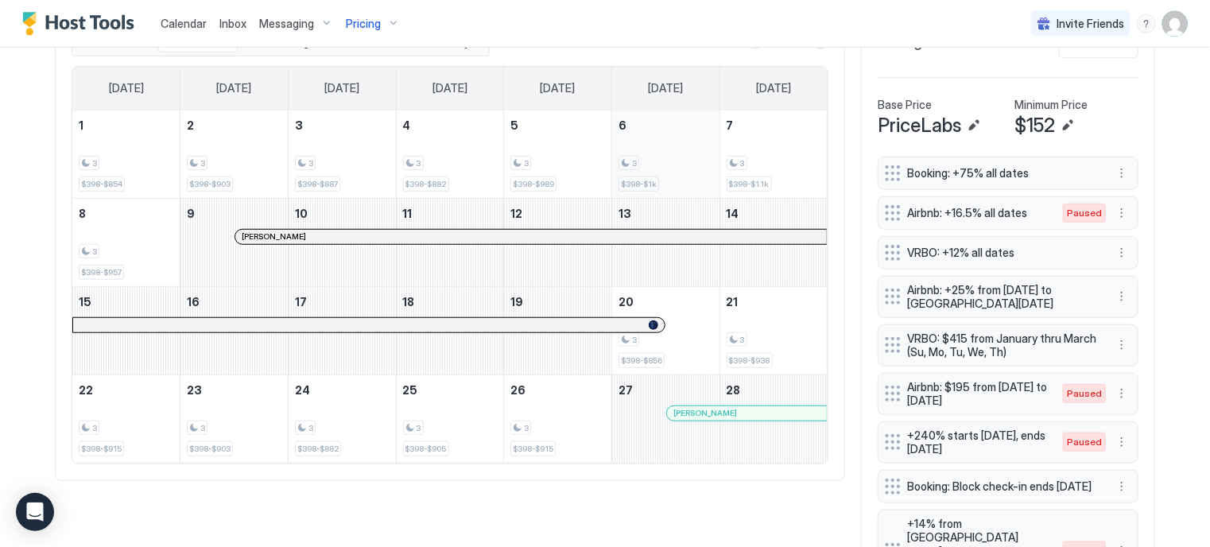
scroll to position [525, 0]
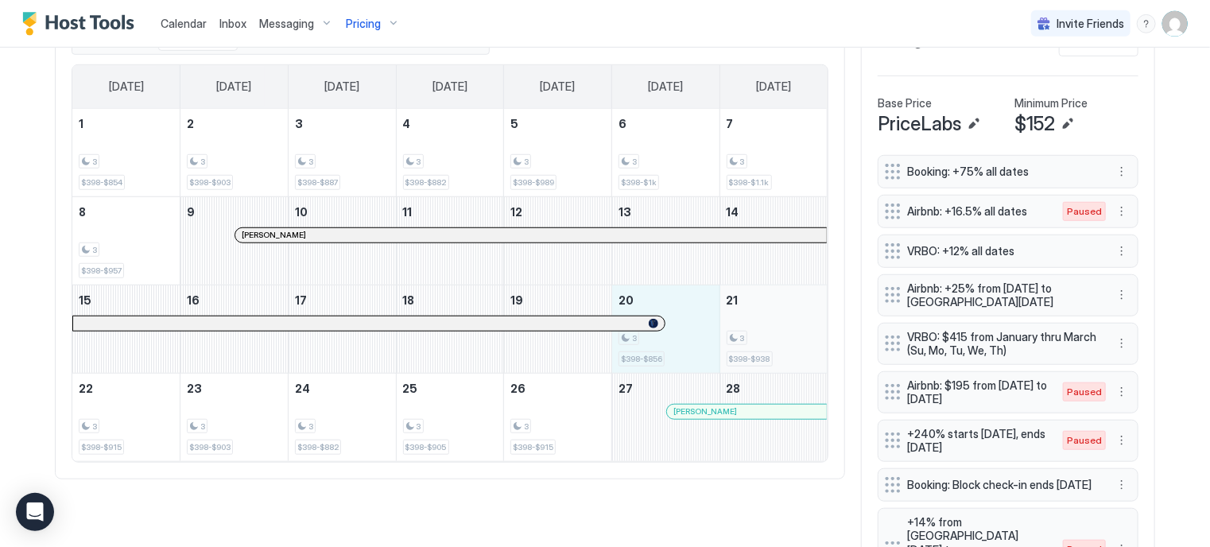
drag, startPoint x: 683, startPoint y: 322, endPoint x: 714, endPoint y: 327, distance: 30.6
click at [714, 327] on tr "15 16 17 18 19 20 3 $398-$856 21 3 $398-$938" at bounding box center [449, 329] width 755 height 88
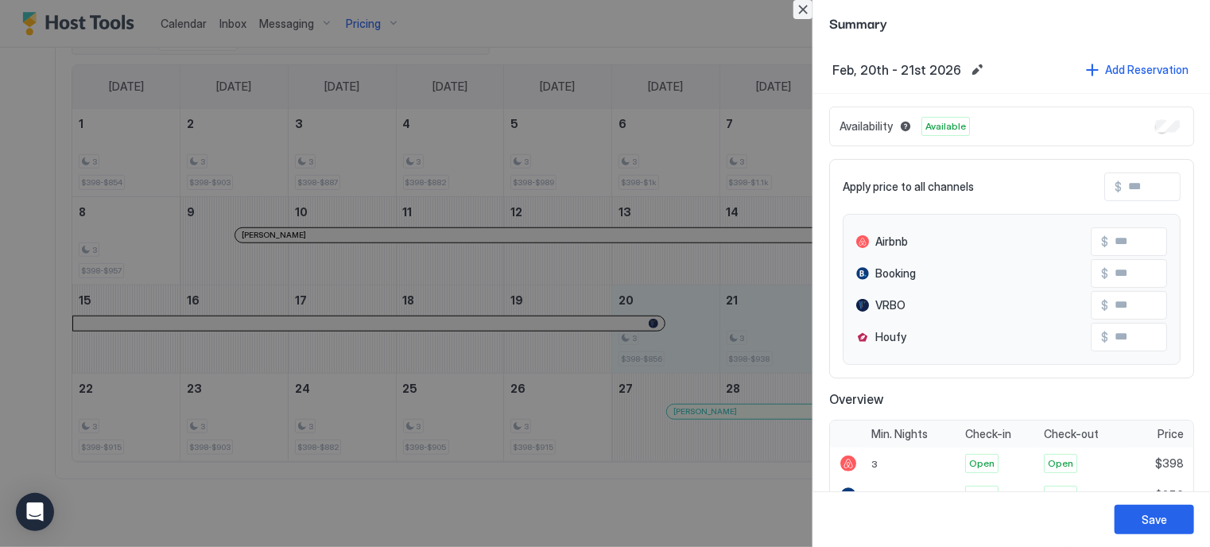
click at [803, 10] on button "Close" at bounding box center [802, 9] width 19 height 19
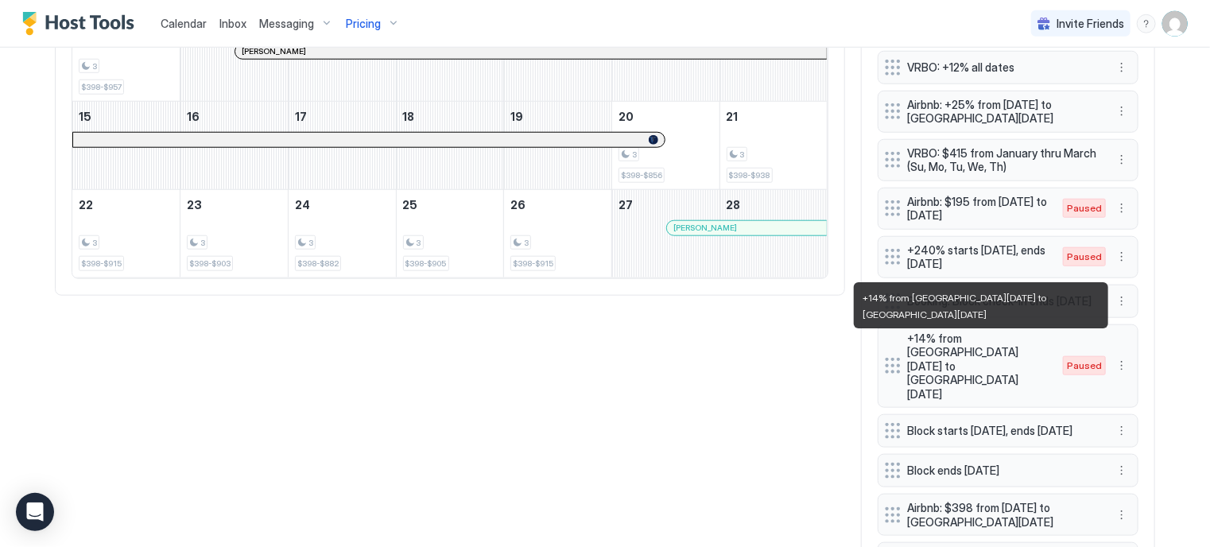
scroll to position [768, 0]
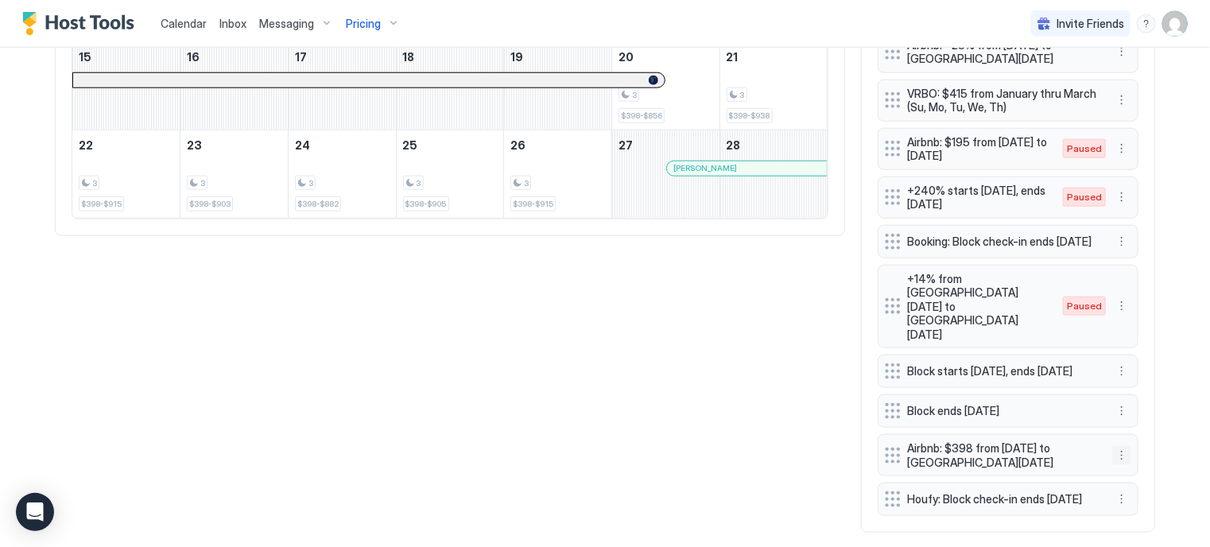
click at [1114, 446] on button "More options" at bounding box center [1121, 455] width 19 height 19
click at [1127, 451] on div "Edit" at bounding box center [1130, 448] width 35 height 12
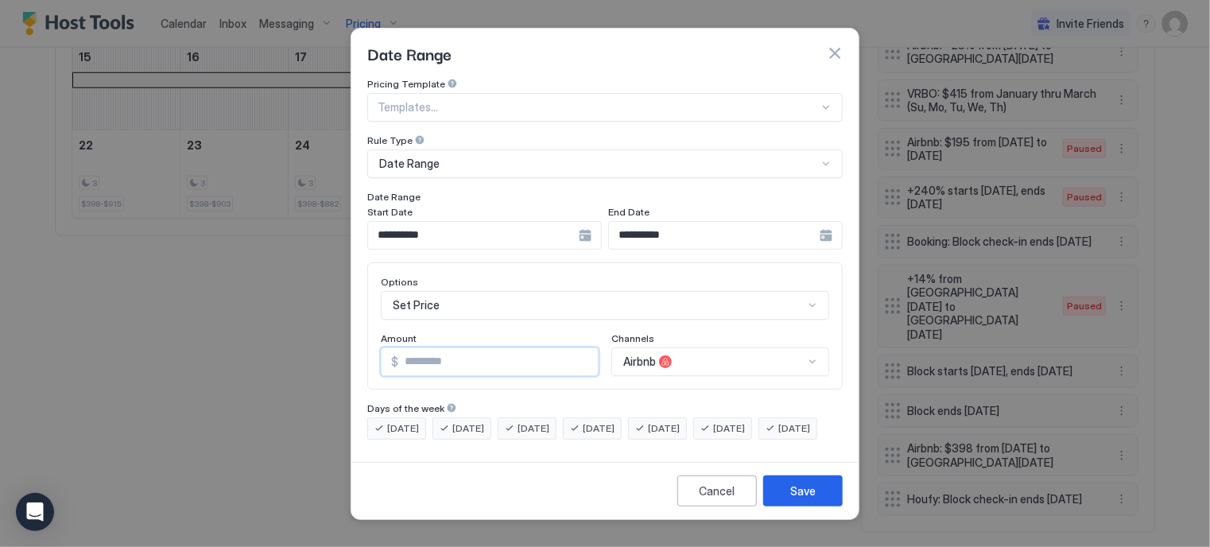
click at [483, 348] on input "***" at bounding box center [497, 361] width 199 height 27
type input "***"
click at [786, 501] on button "Save" at bounding box center [802, 490] width 79 height 31
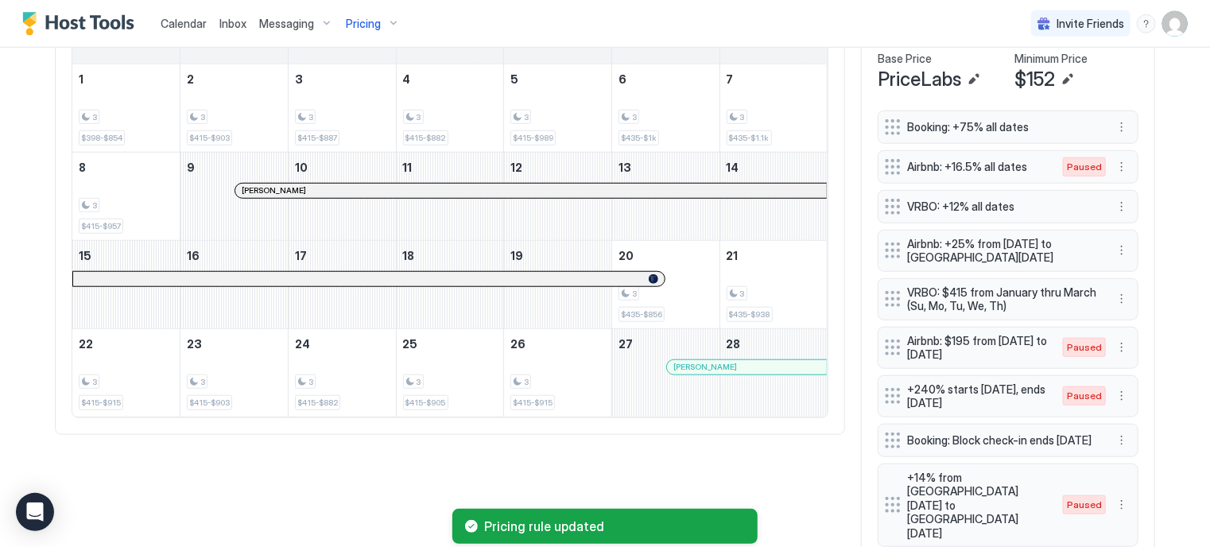
scroll to position [465, 0]
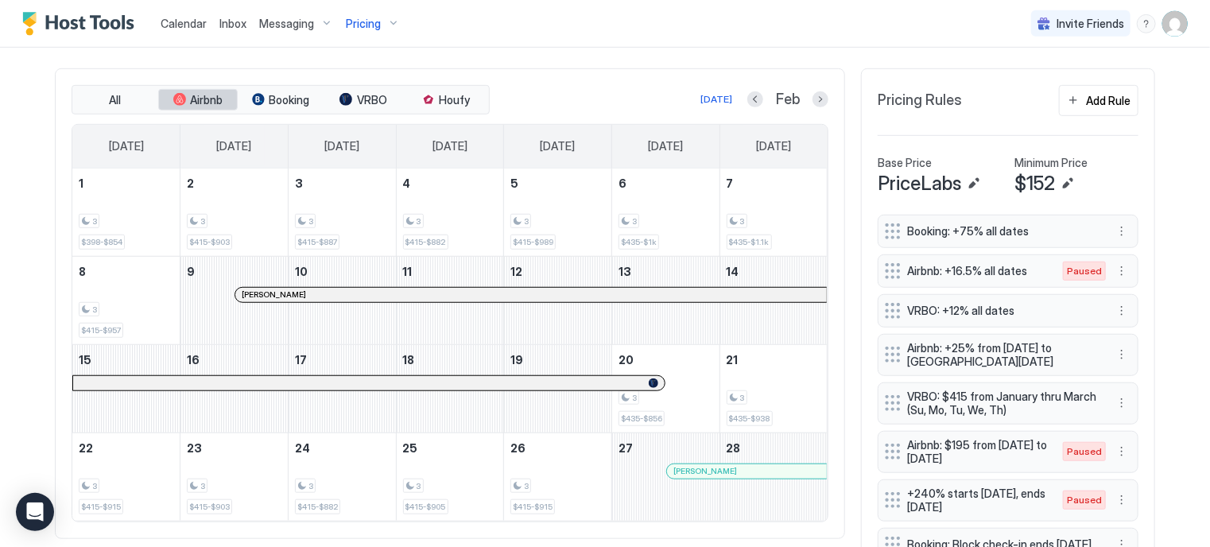
drag, startPoint x: 196, startPoint y: 110, endPoint x: 203, endPoint y: 102, distance: 10.8
click at [203, 102] on div "All Airbnb Booking VRBO Houfy" at bounding box center [281, 100] width 418 height 30
click at [203, 102] on span "Airbnb" at bounding box center [207, 100] width 33 height 14
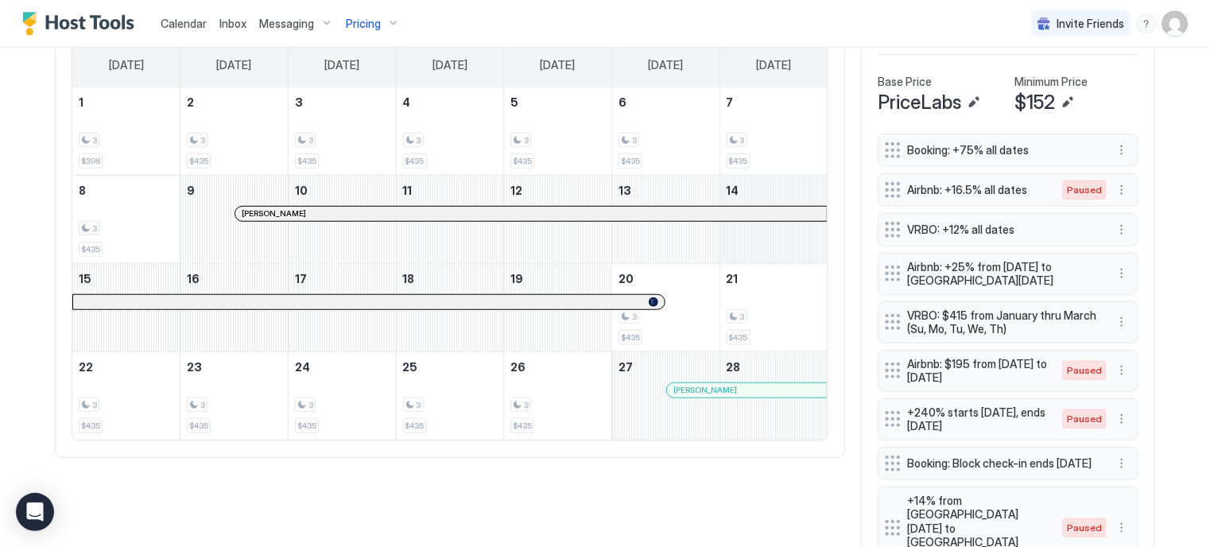
scroll to position [548, 0]
click at [861, 131] on div "Pricing Rules Add Rule Base Price PriceLabs Minimum Price $152 Booking: +75% al…" at bounding box center [1008, 370] width 294 height 768
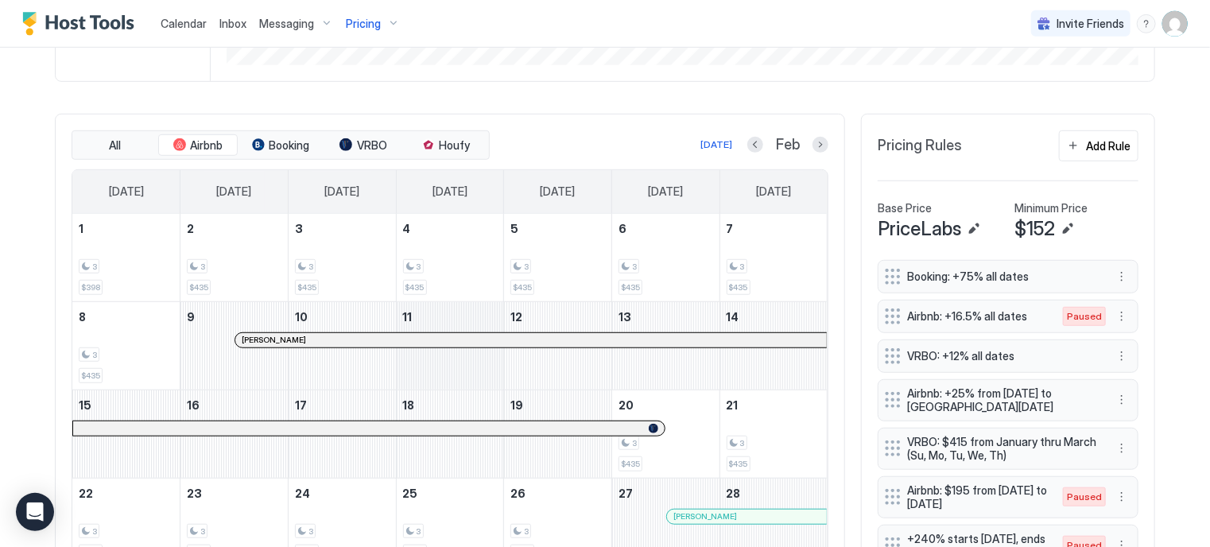
scroll to position [412, 0]
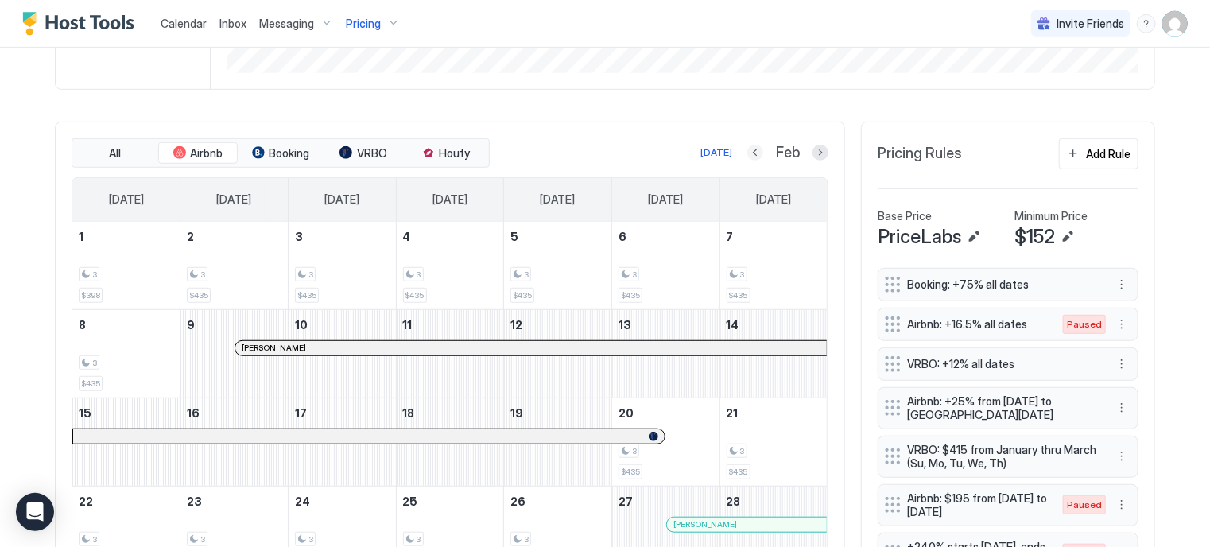
click at [747, 145] on button "Previous month" at bounding box center [755, 153] width 16 height 16
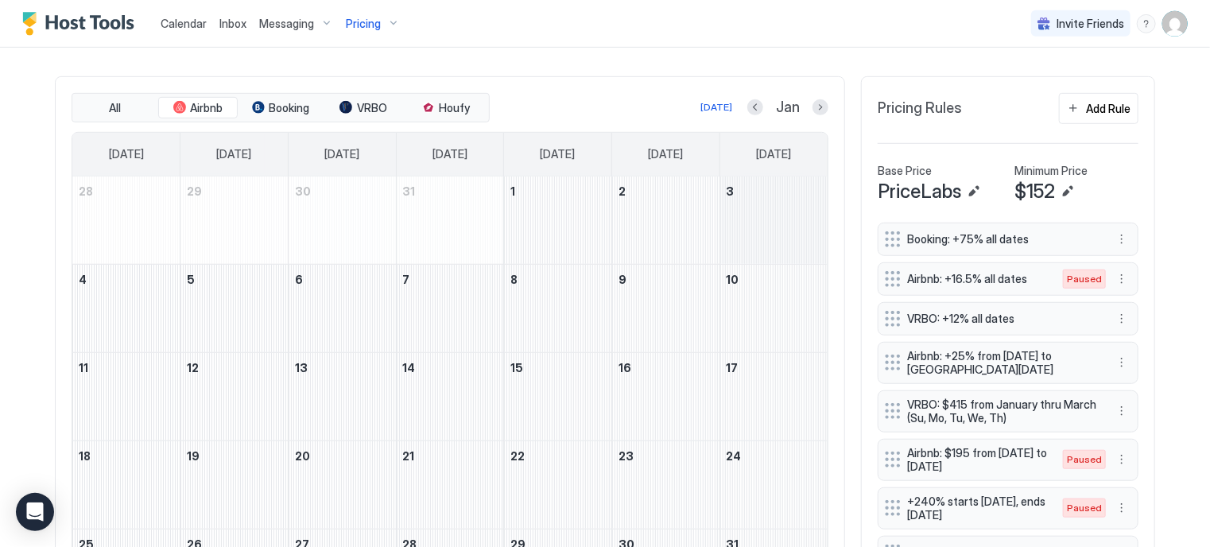
scroll to position [433, 0]
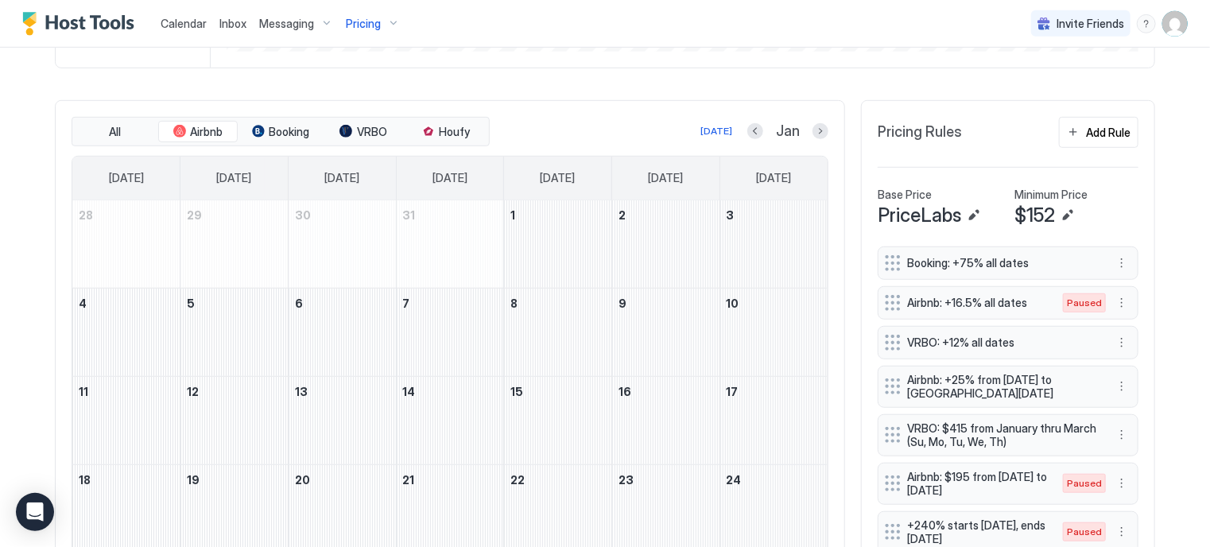
click at [747, 137] on div at bounding box center [755, 131] width 16 height 16
click at [747, 126] on button "Previous month" at bounding box center [755, 131] width 16 height 16
